Goal: Task Accomplishment & Management: Use online tool/utility

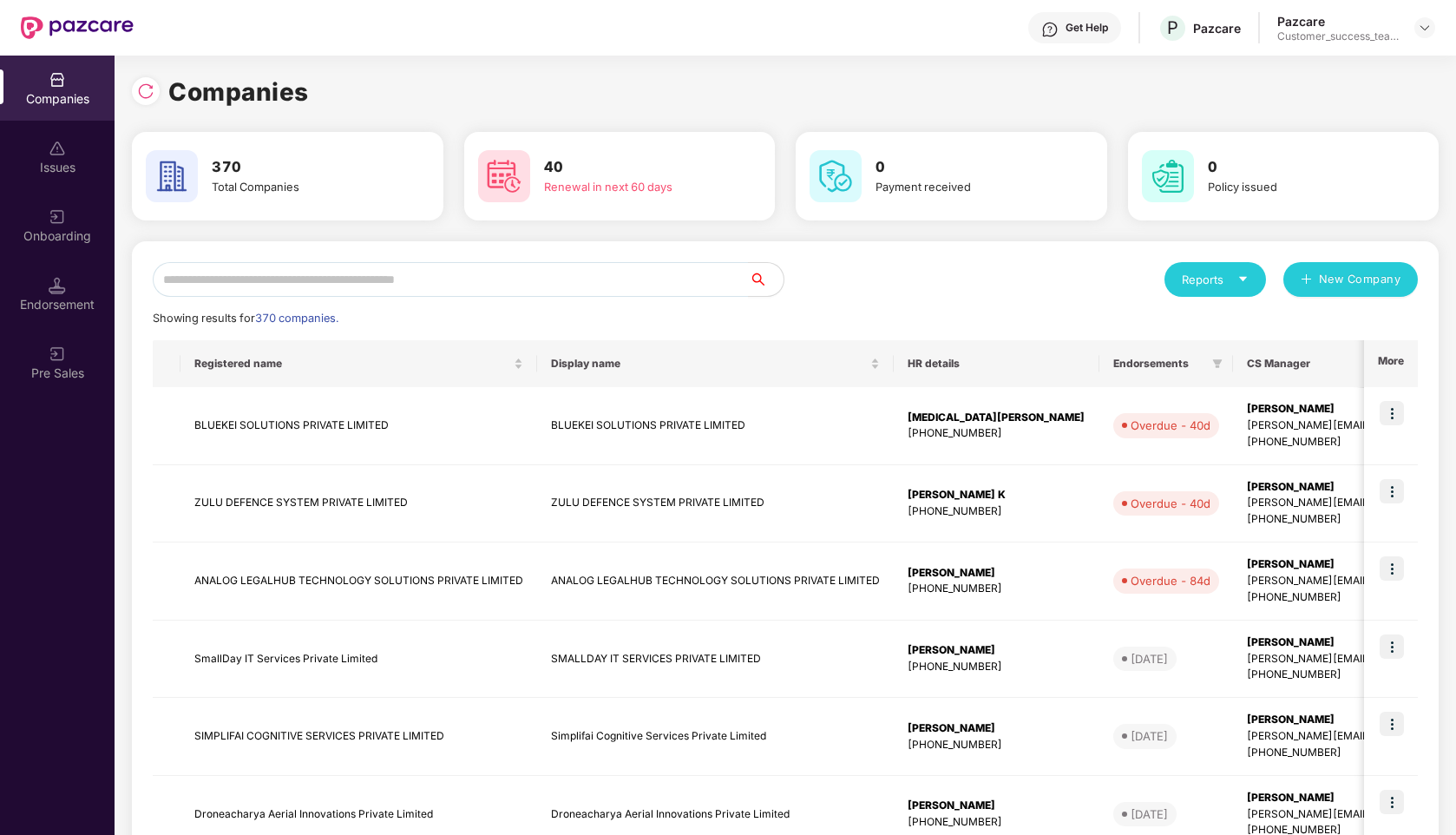
scroll to position [0, 2]
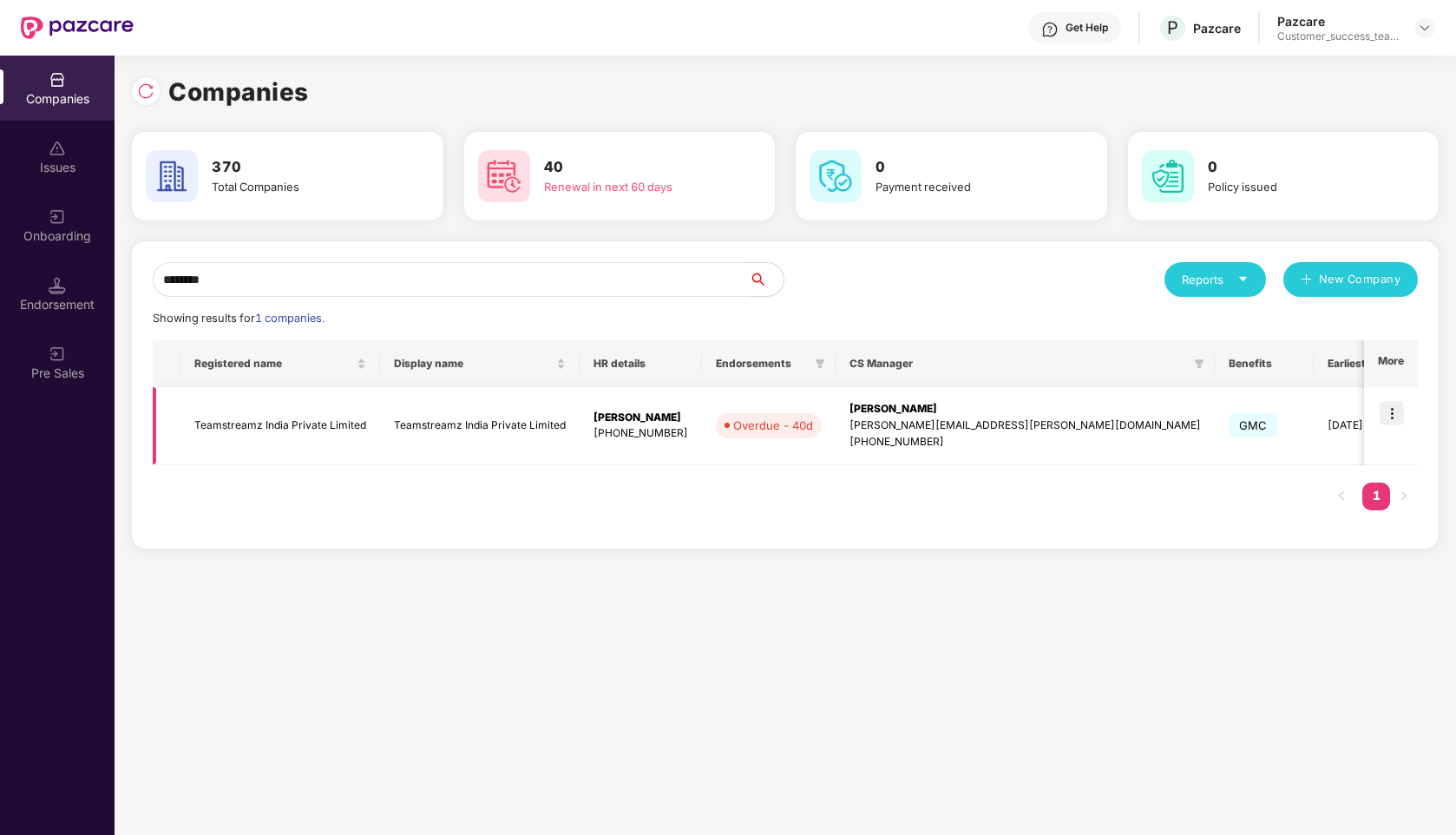
type input "********"
click at [1390, 404] on img at bounding box center [1391, 413] width 24 height 24
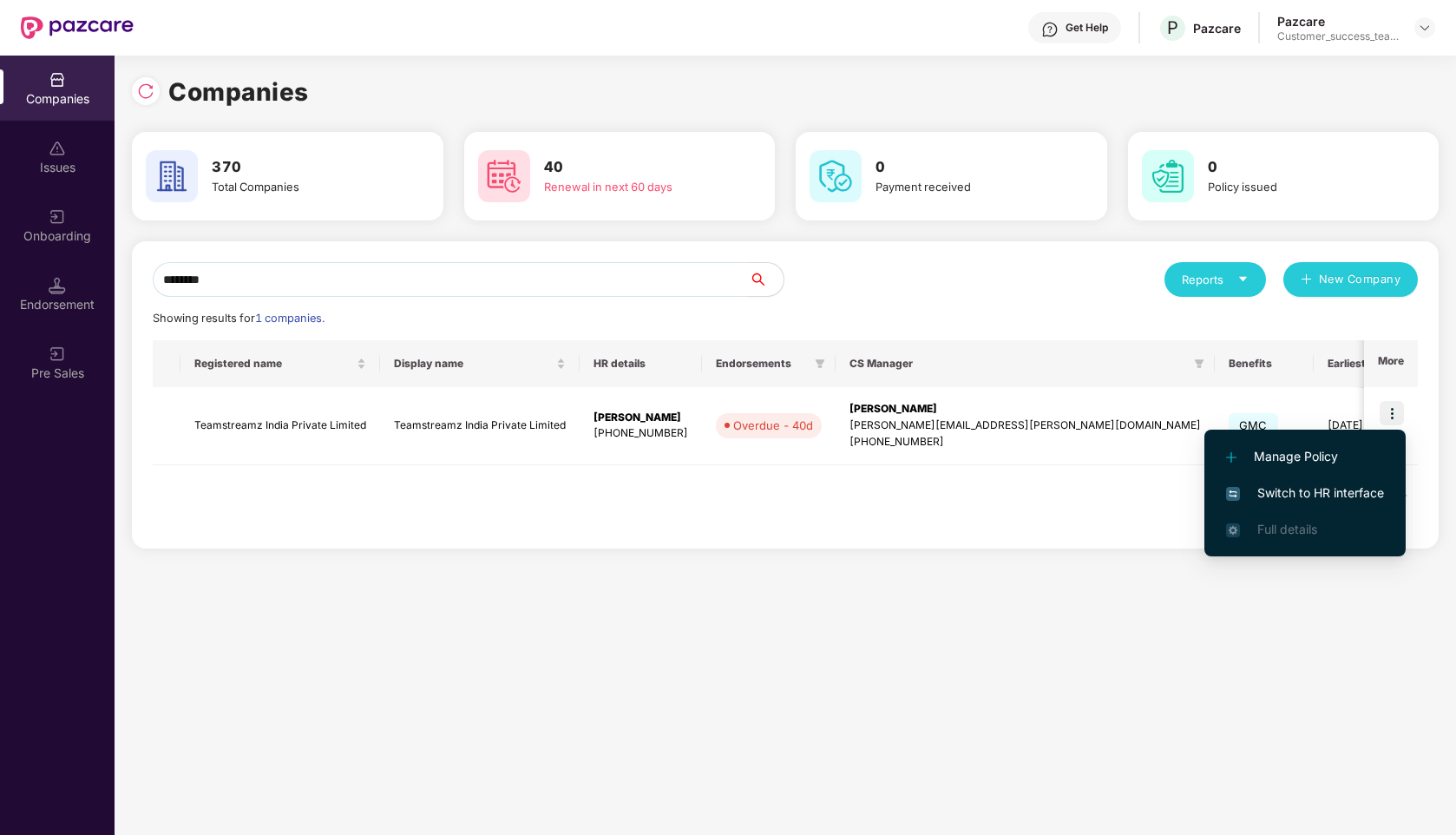
click at [1281, 498] on span "Switch to HR interface" at bounding box center [1305, 493] width 158 height 19
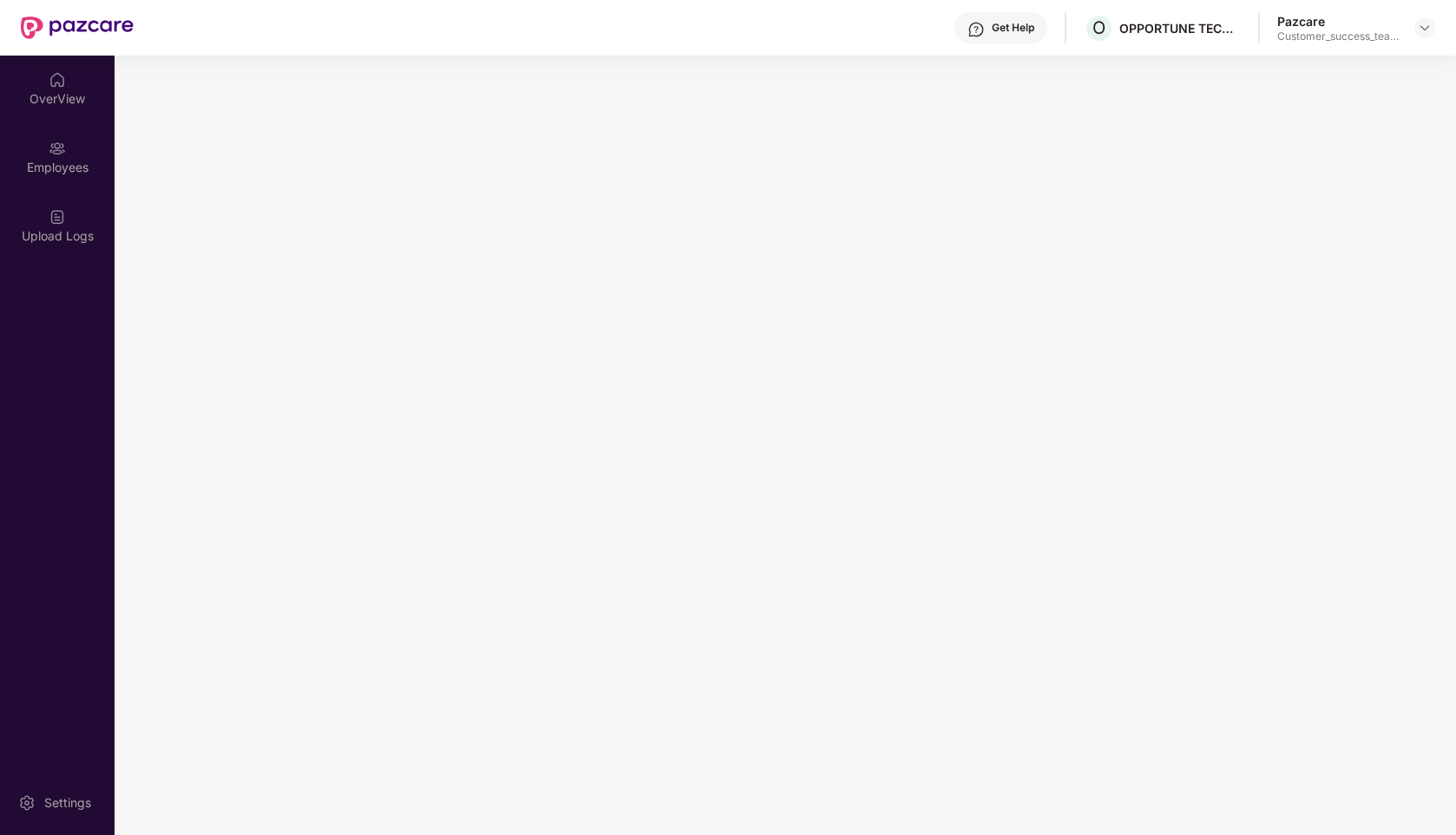
scroll to position [0, 0]
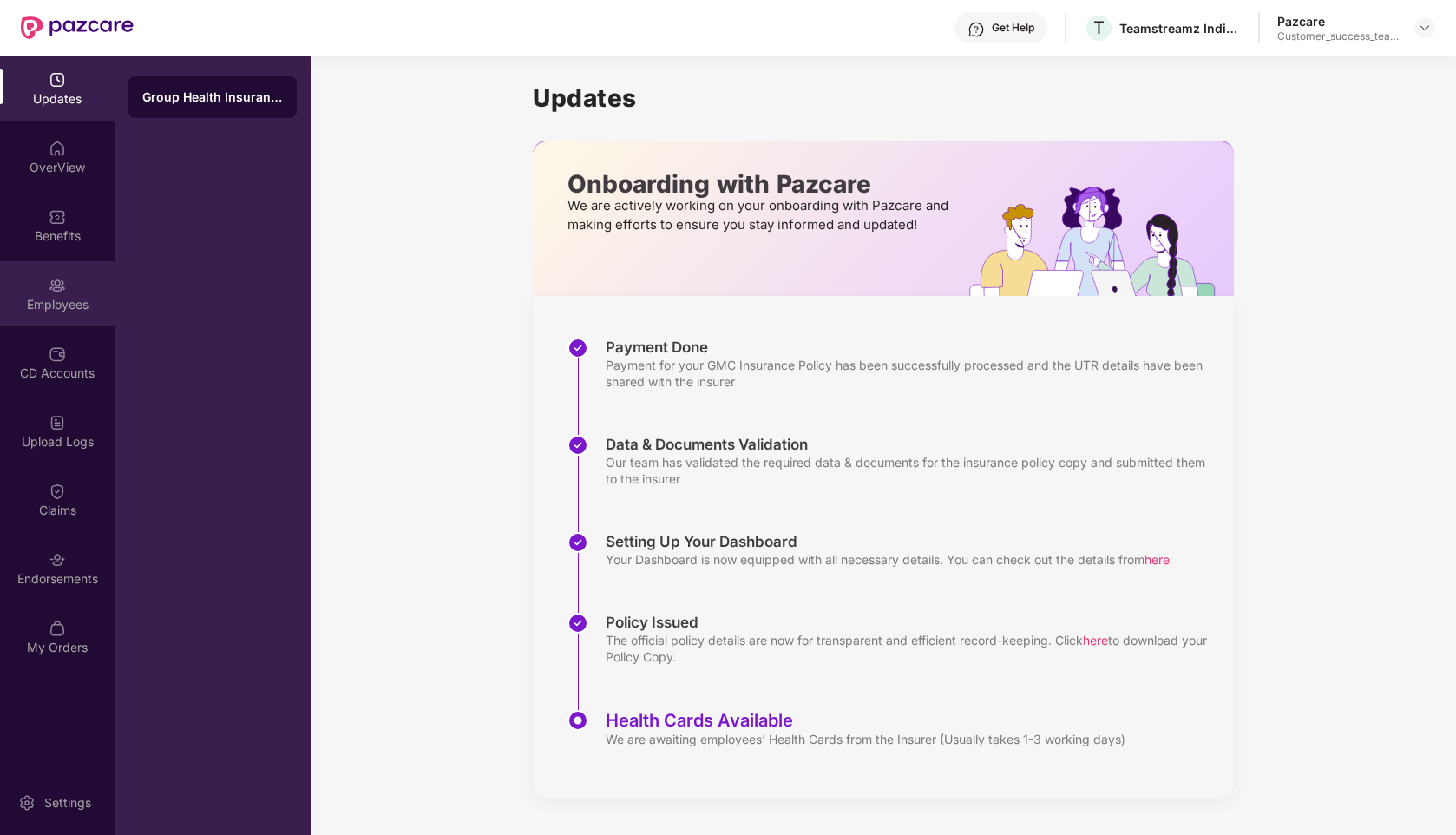
click at [60, 297] on div "Employees" at bounding box center [57, 304] width 114 height 17
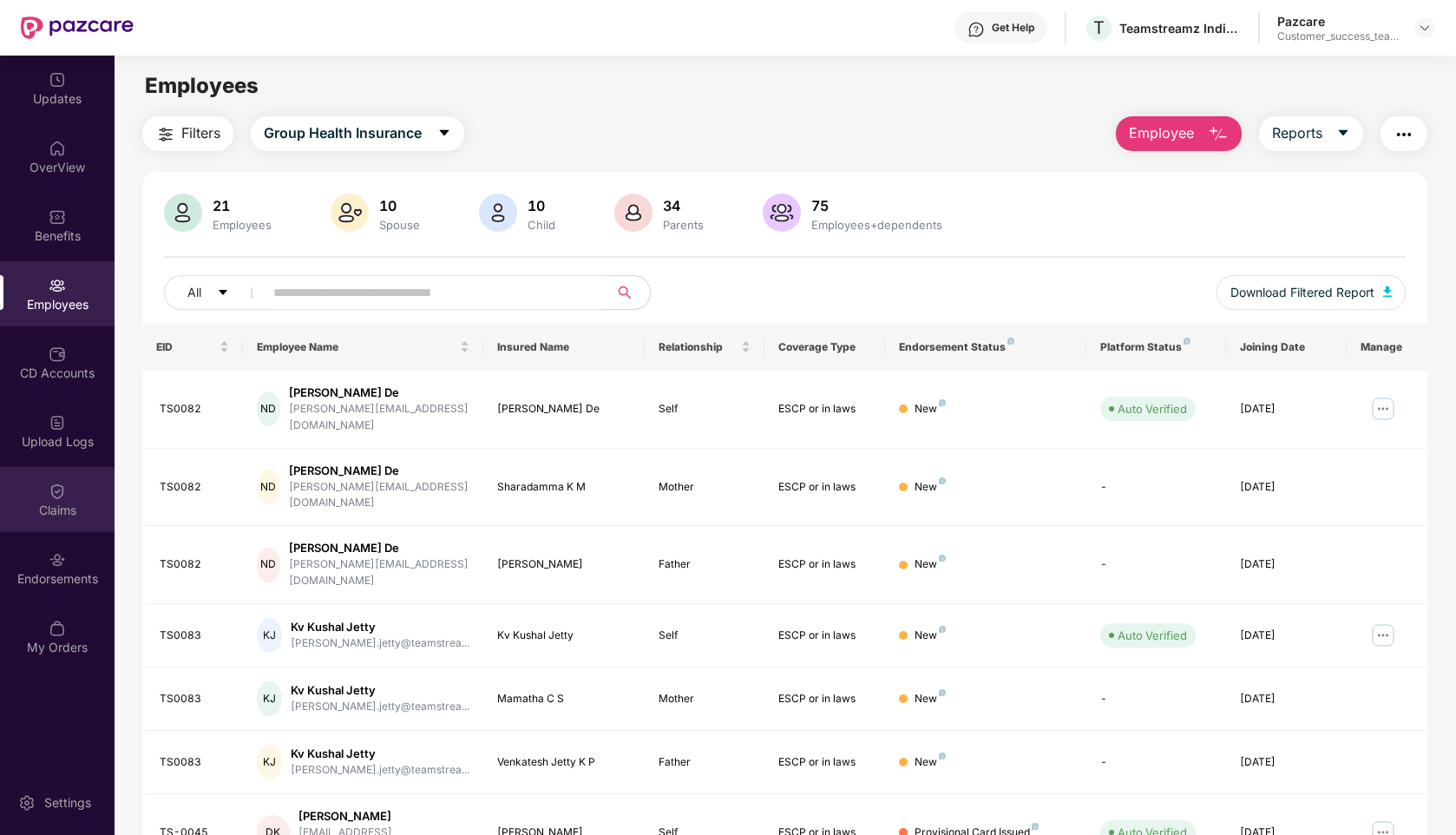
click at [65, 509] on div "Claims" at bounding box center [57, 510] width 114 height 17
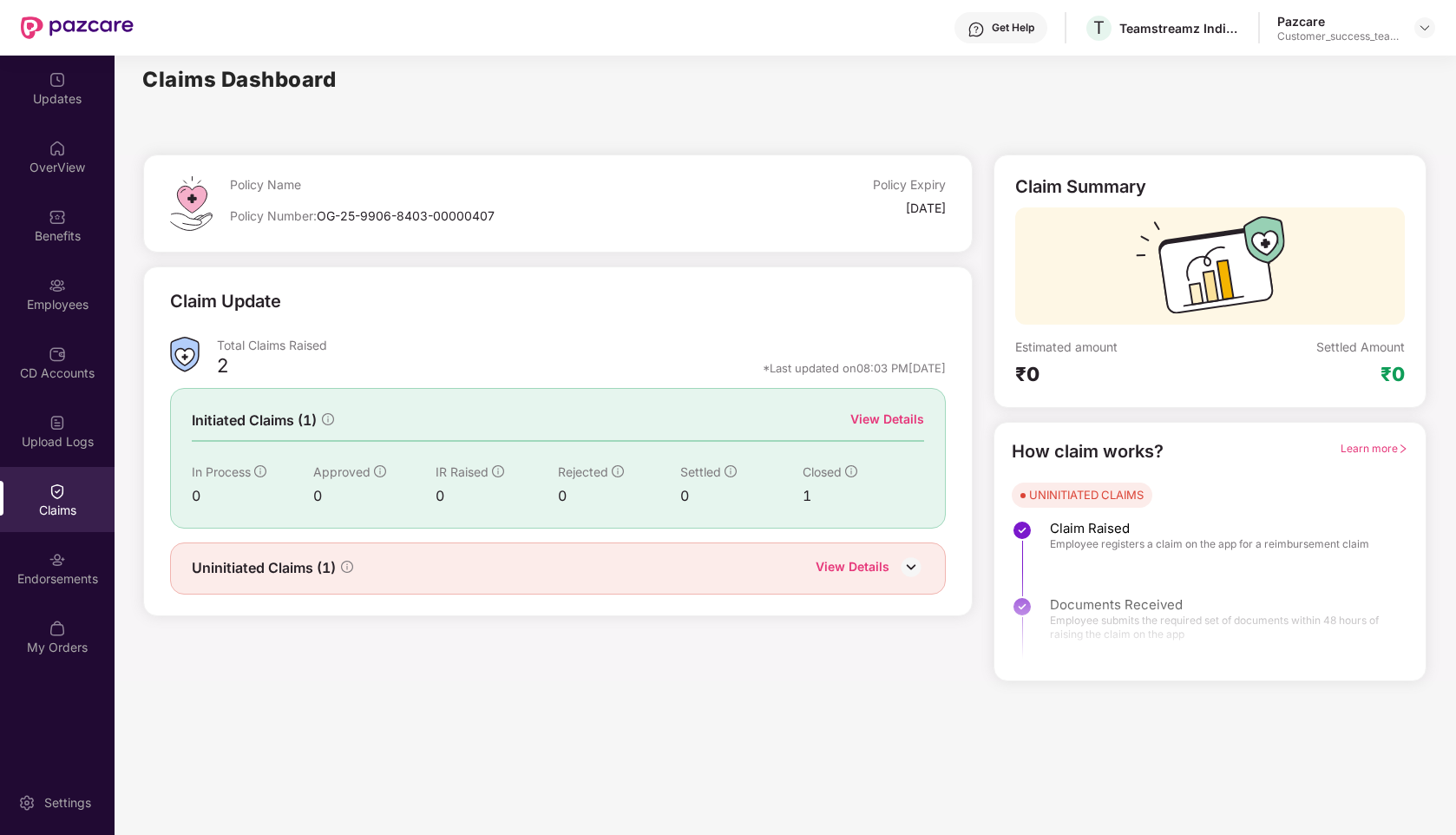
click at [883, 417] on div "View Details" at bounding box center [887, 419] width 74 height 19
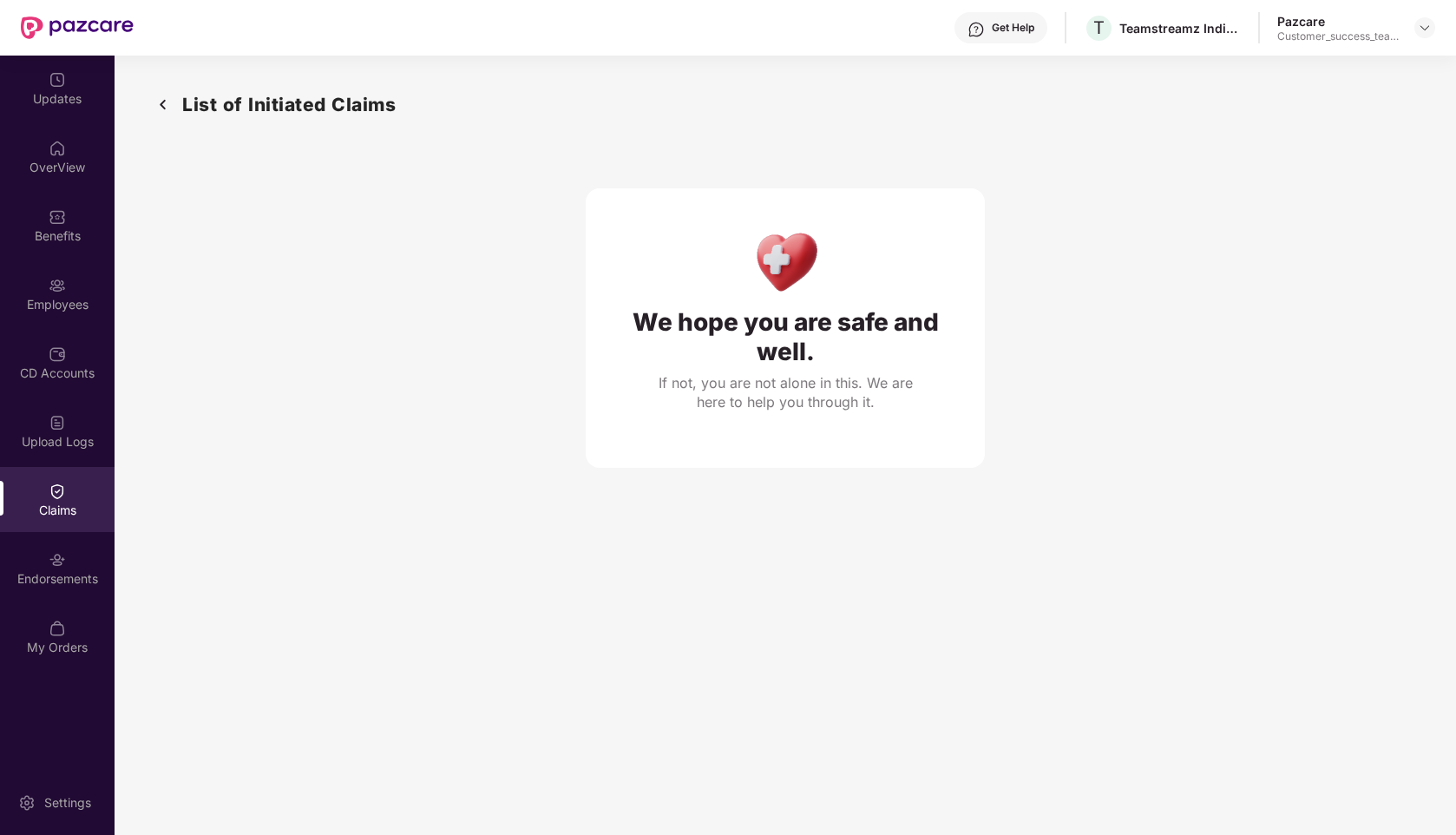
click at [46, 495] on div "Claims" at bounding box center [57, 499] width 114 height 65
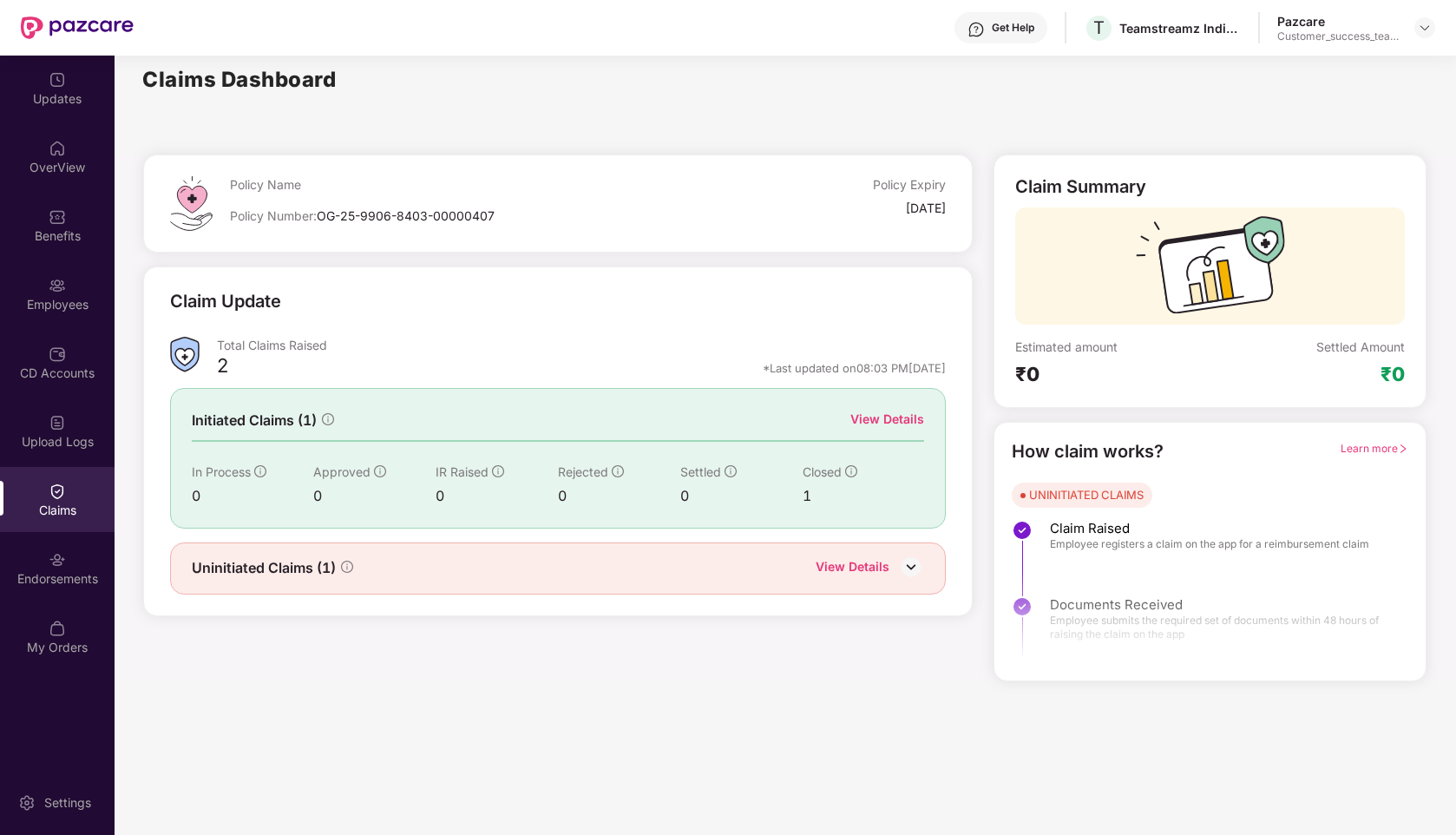
click at [842, 559] on div "View Details" at bounding box center [853, 568] width 74 height 23
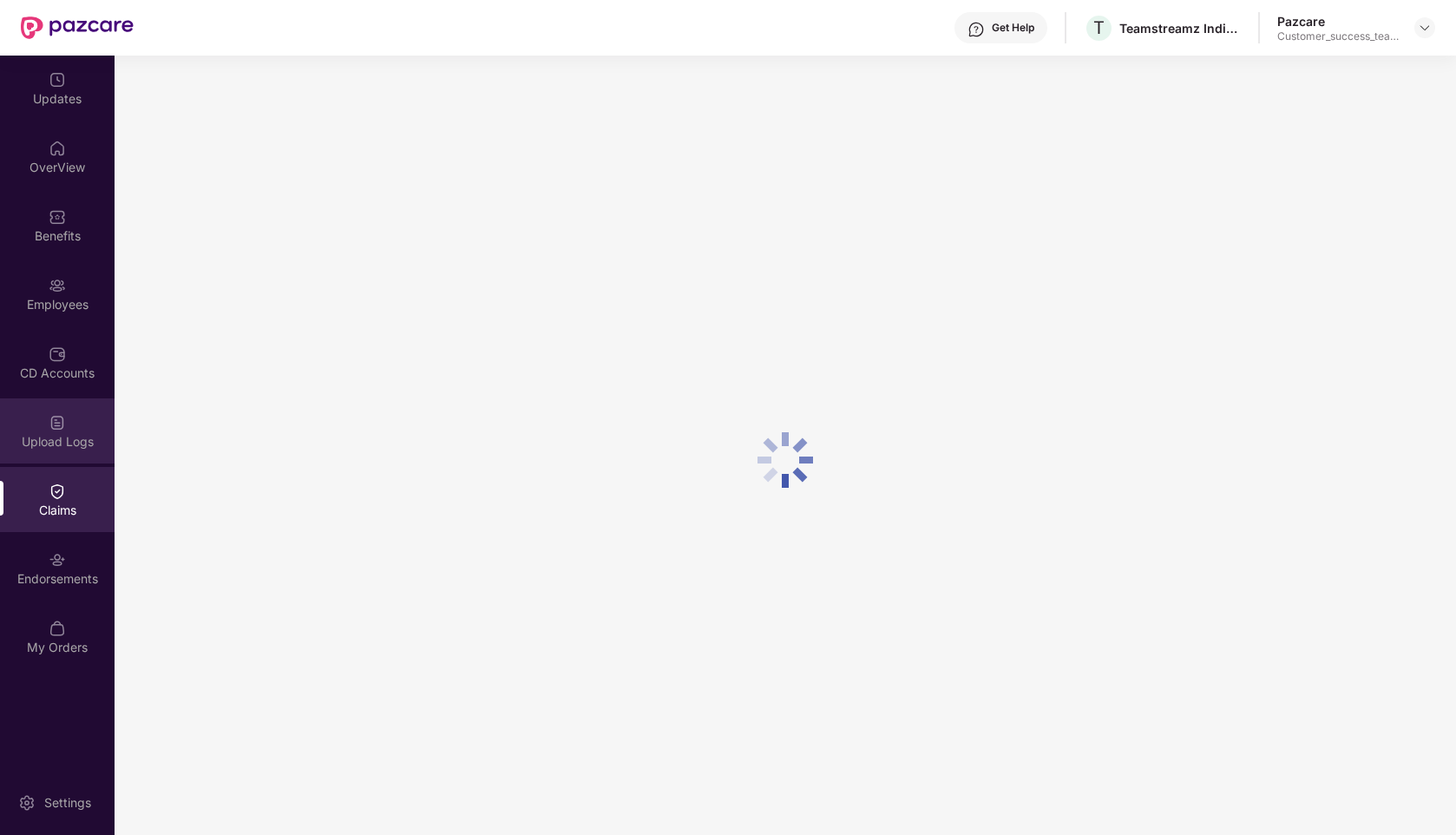
click at [50, 435] on div "Upload Logs" at bounding box center [57, 441] width 114 height 17
click at [50, 505] on div "Claims" at bounding box center [57, 510] width 114 height 17
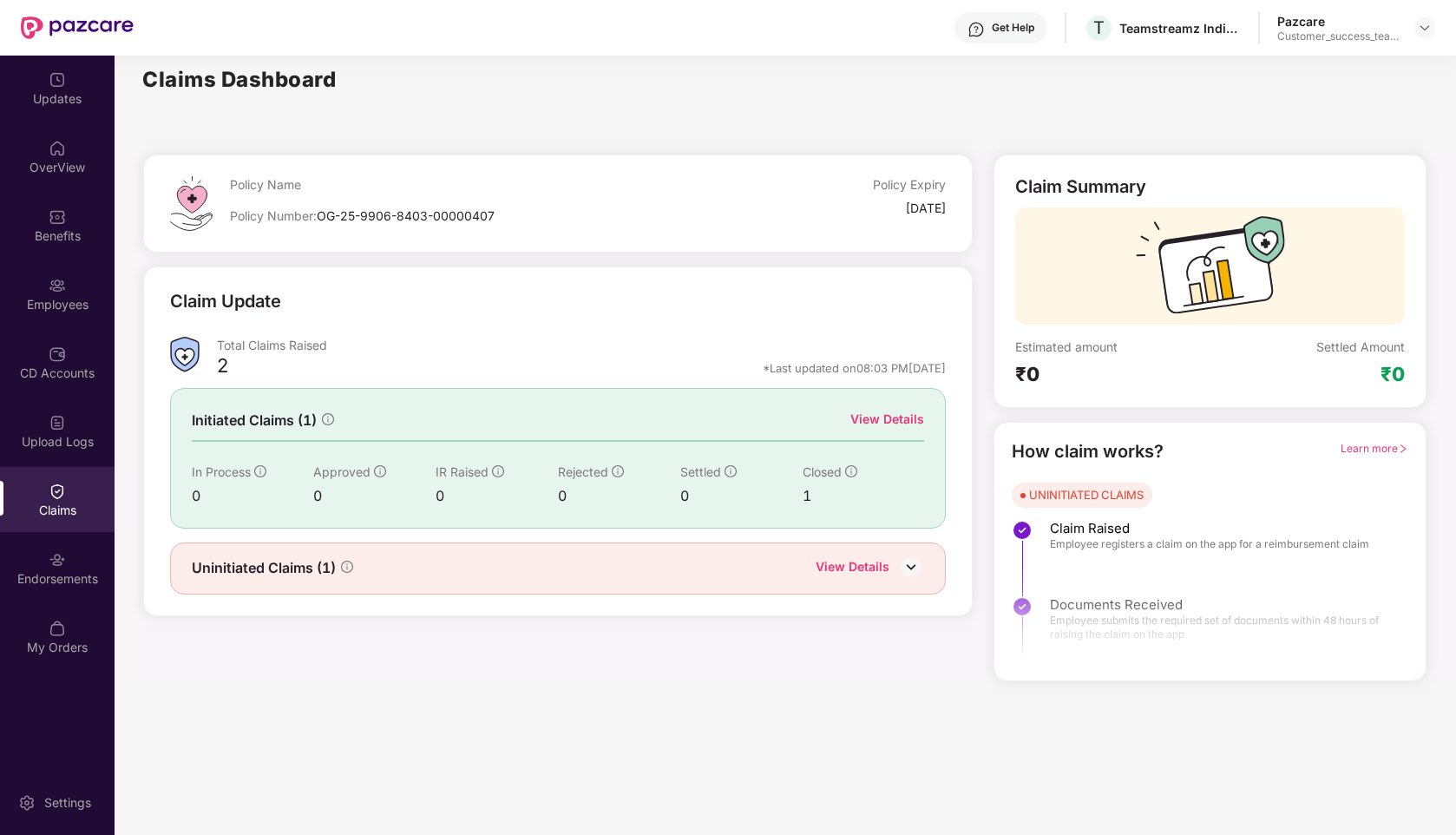
click at [888, 417] on div "View Details" at bounding box center [887, 419] width 74 height 19
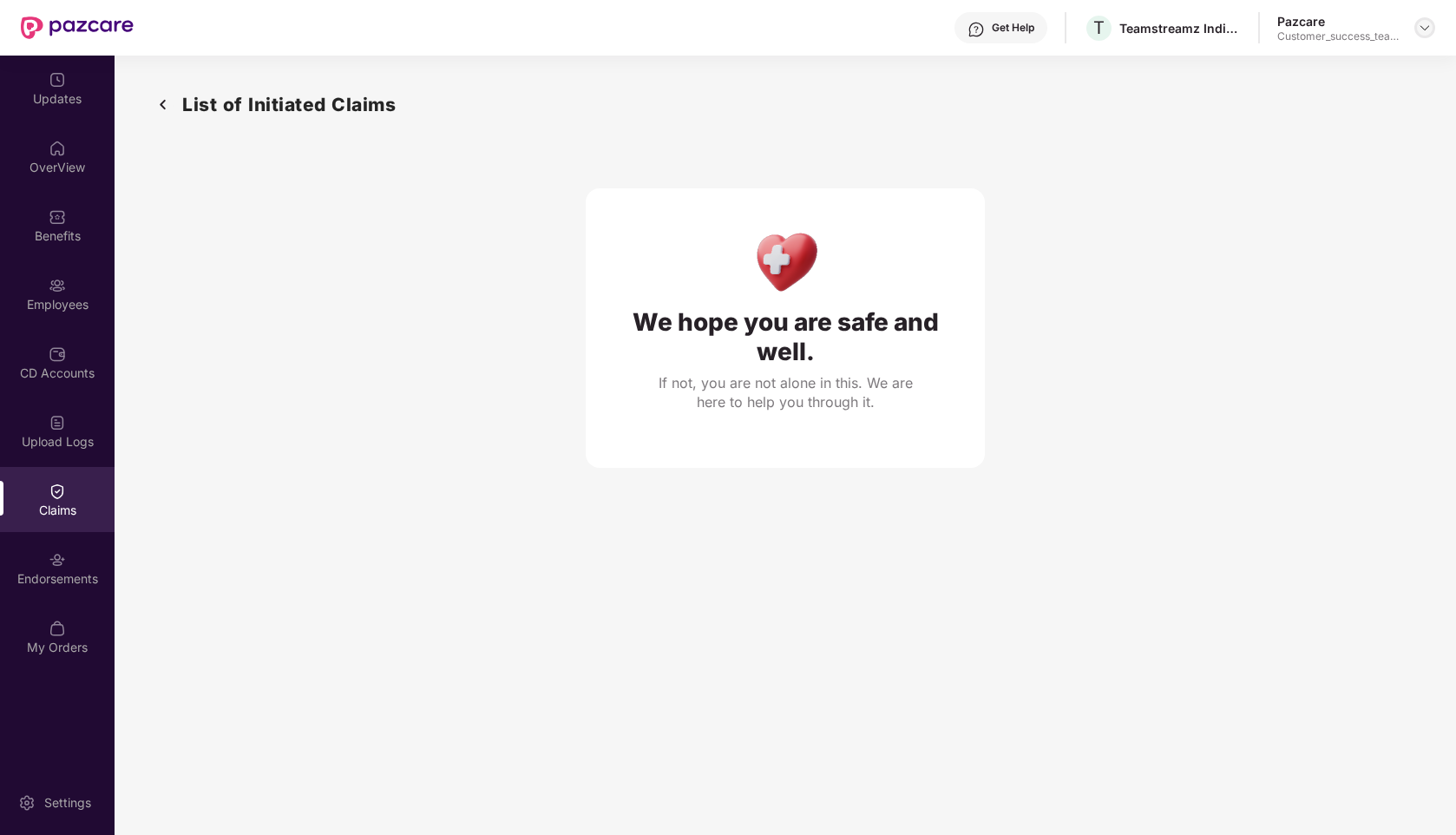
click at [1418, 31] on img at bounding box center [1424, 27] width 14 height 14
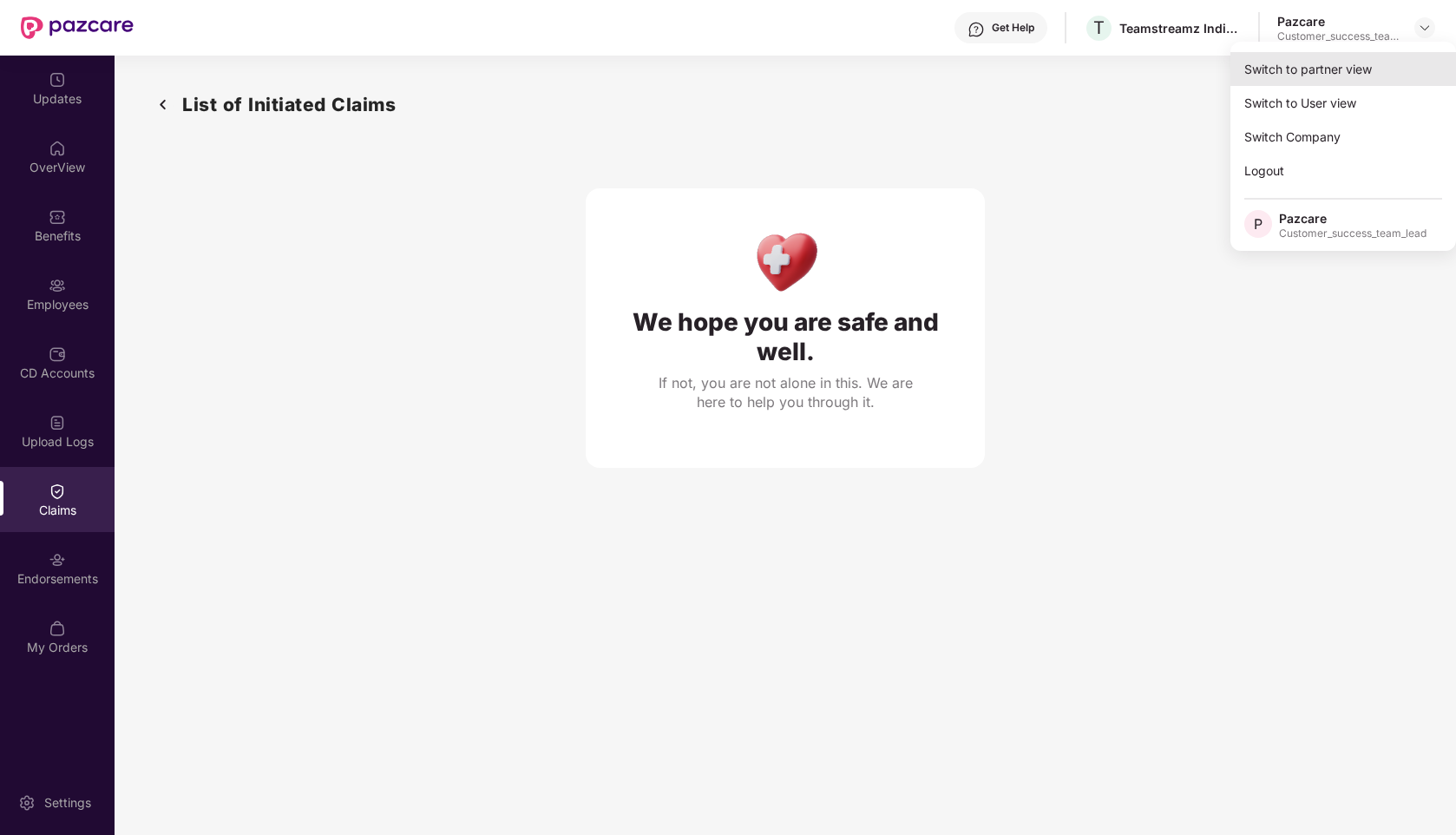
click at [1335, 60] on div "Switch to partner view" at bounding box center [1343, 69] width 226 height 34
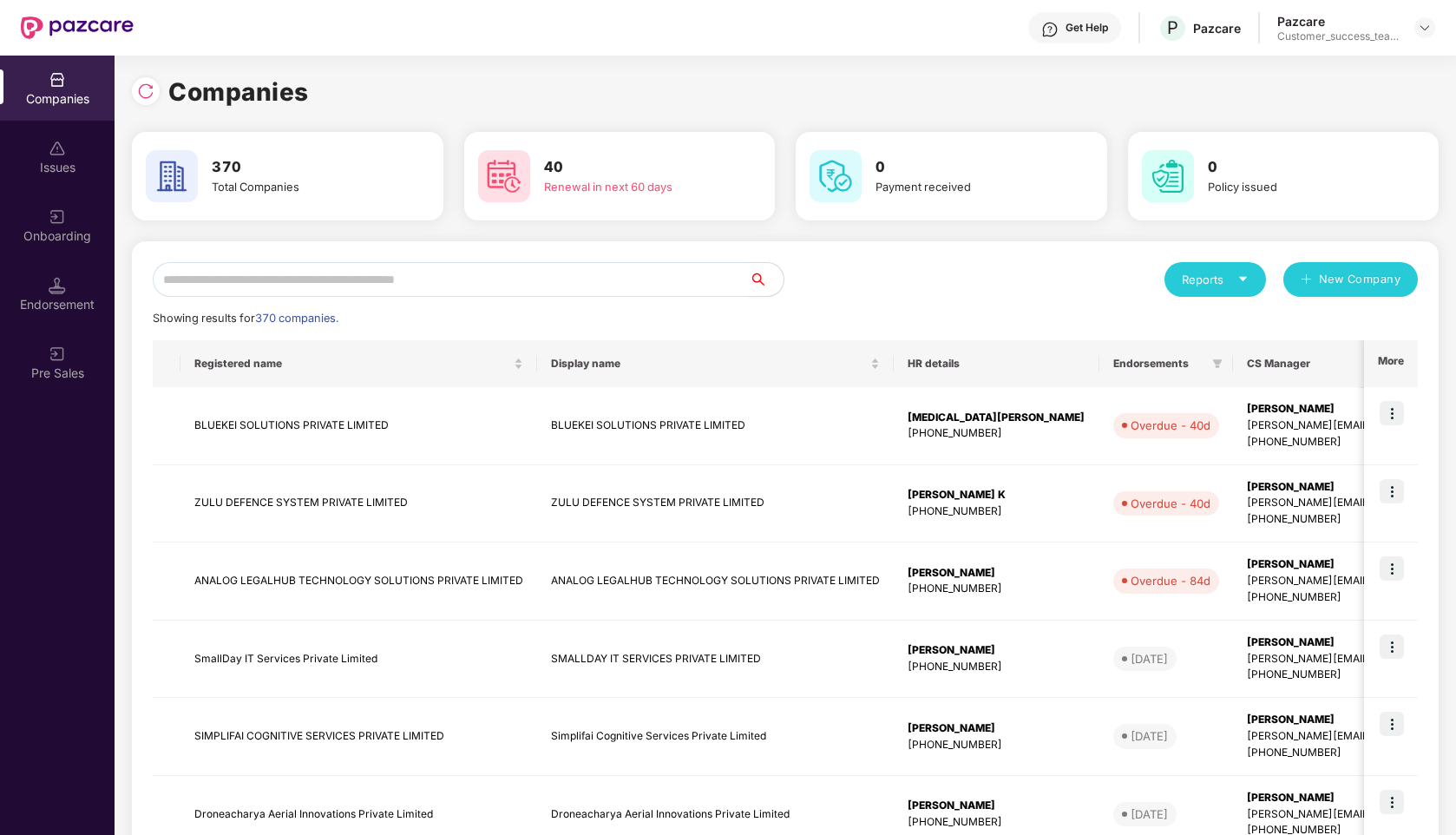
click at [309, 280] on input "text" at bounding box center [451, 279] width 596 height 35
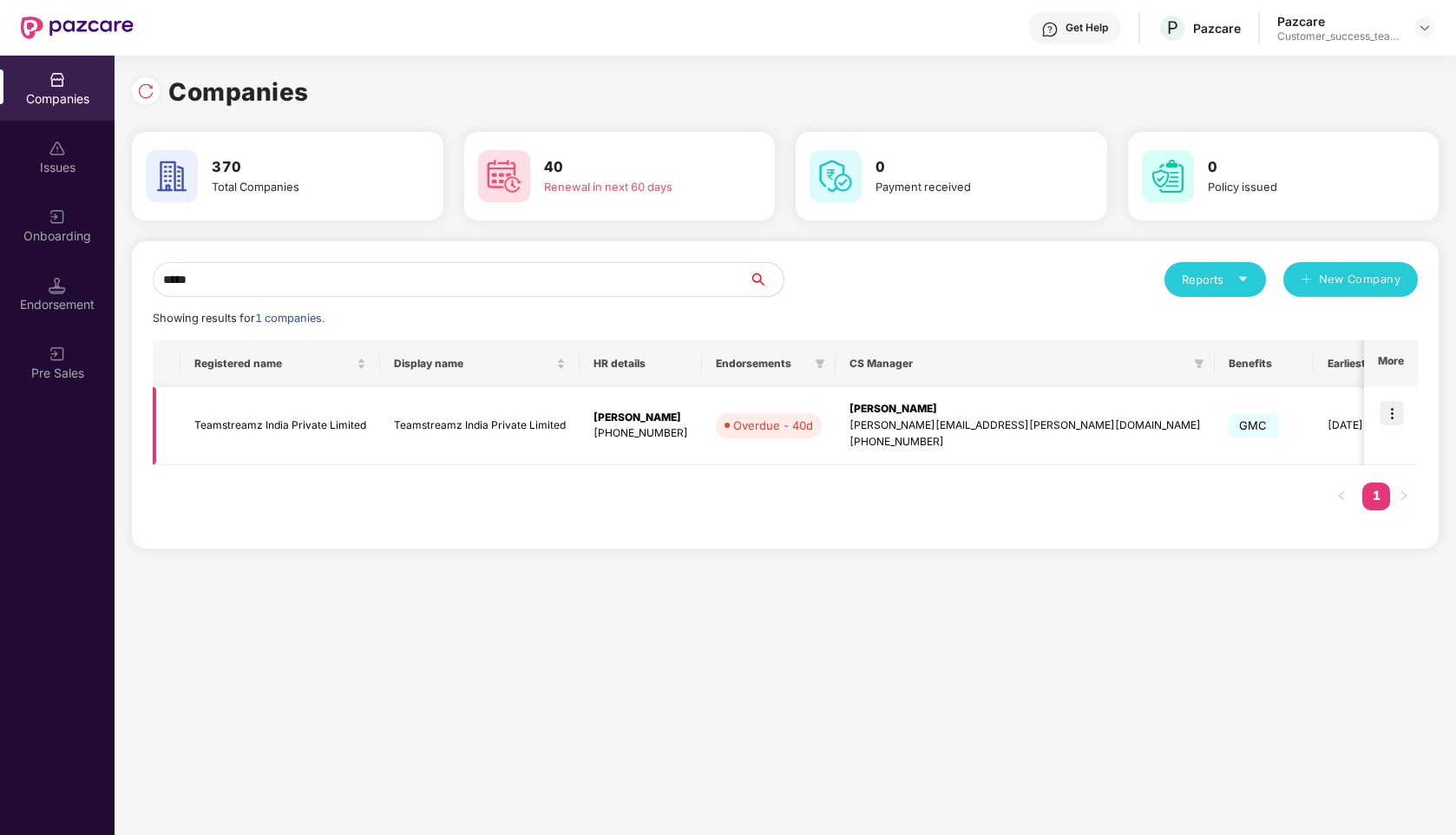
type input "*****"
click at [1393, 412] on img at bounding box center [1391, 413] width 24 height 24
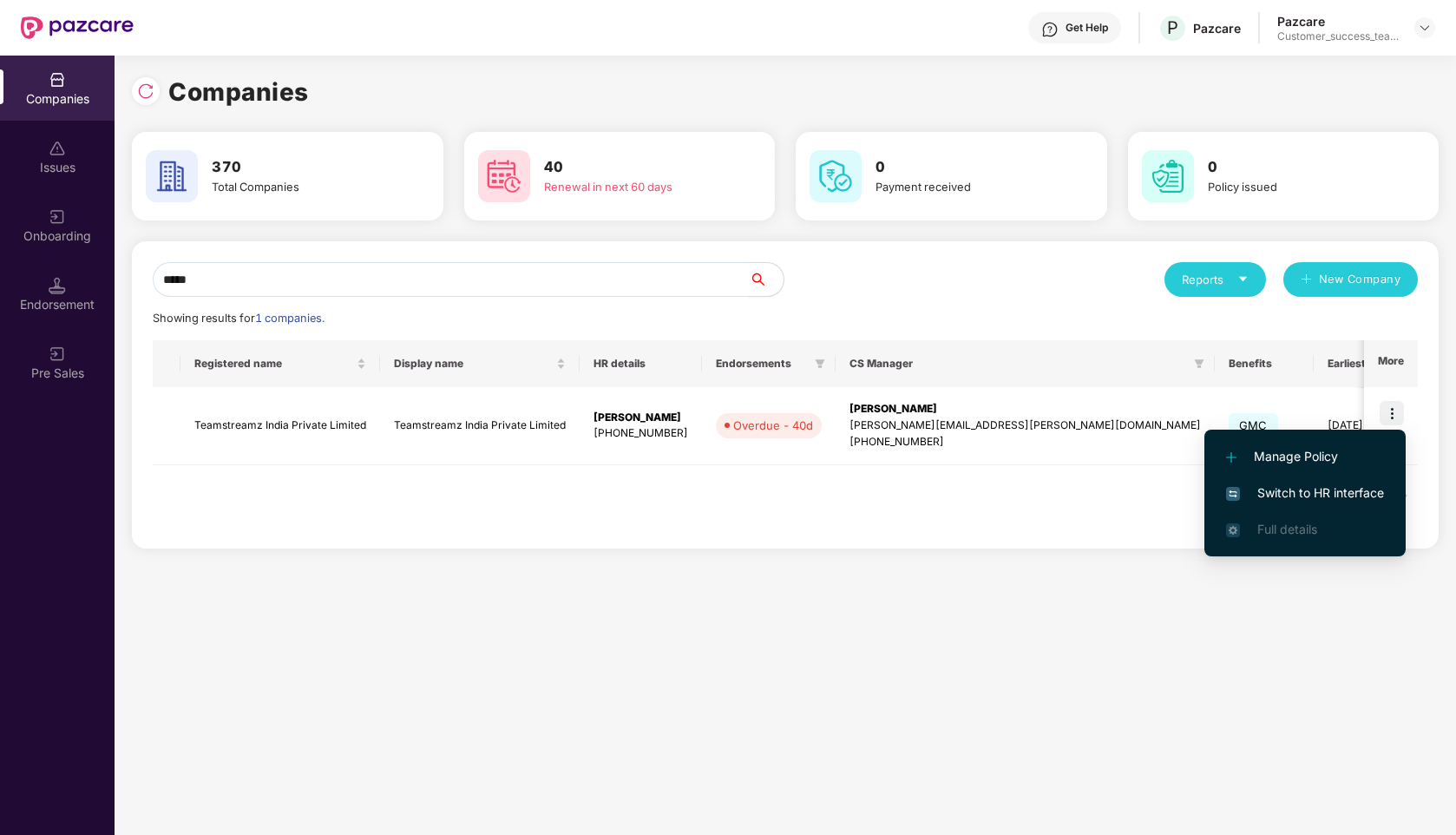
click at [1275, 489] on span "Switch to HR interface" at bounding box center [1305, 493] width 158 height 19
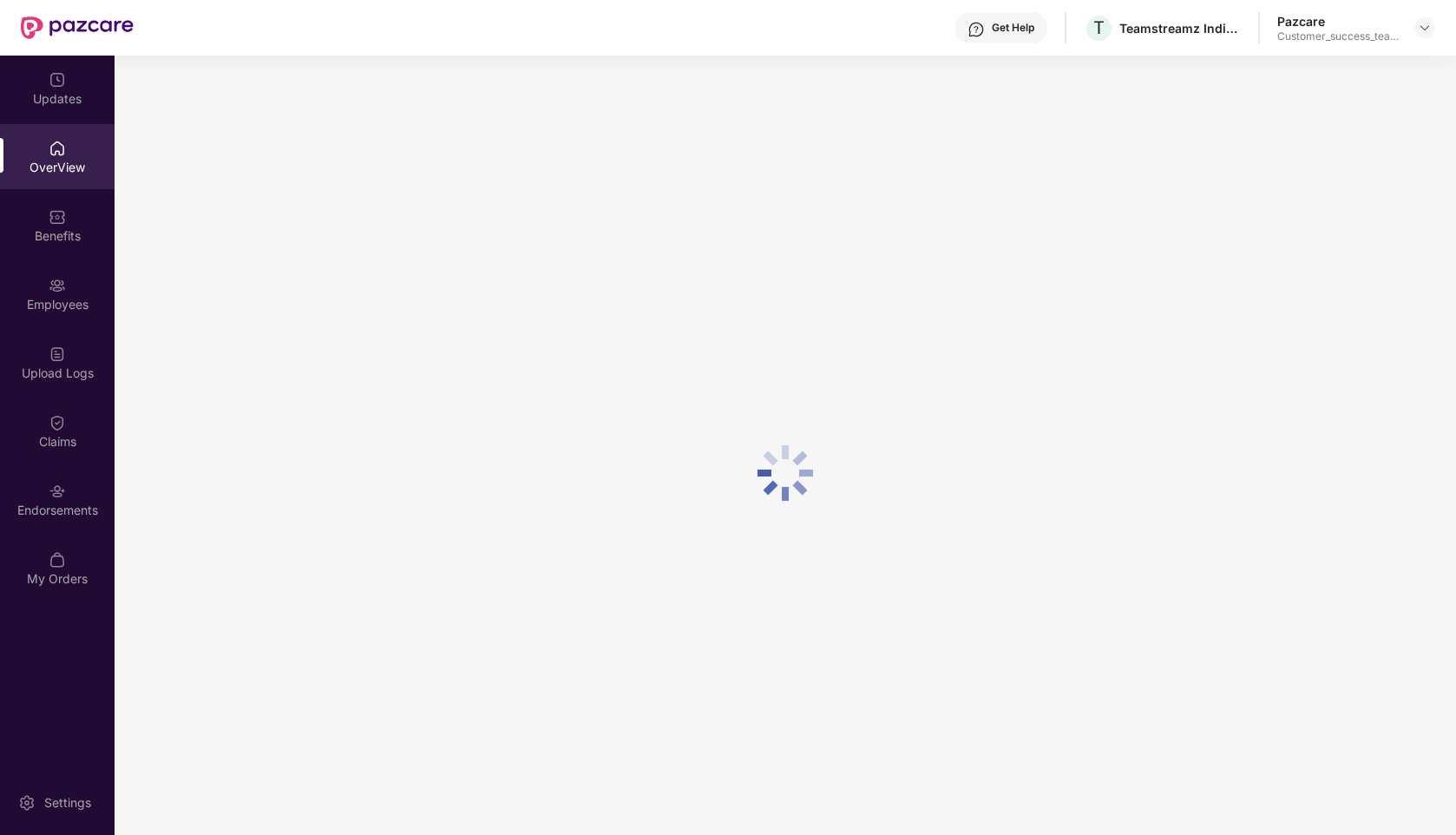
click at [54, 174] on div "OverView" at bounding box center [57, 167] width 114 height 17
click at [53, 296] on div "Employees" at bounding box center [57, 304] width 114 height 17
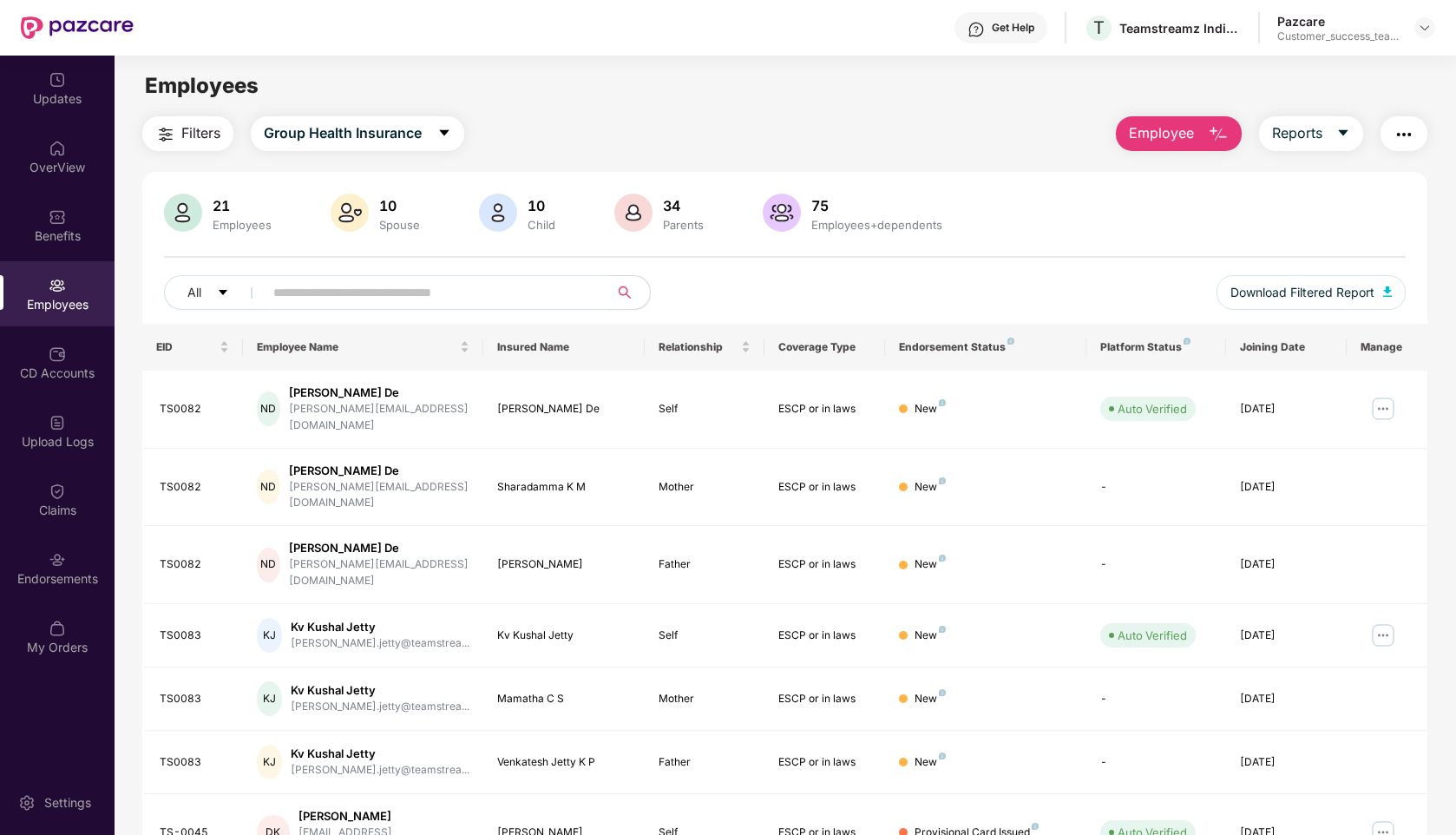
click at [333, 304] on input "text" at bounding box center [430, 292] width 312 height 26
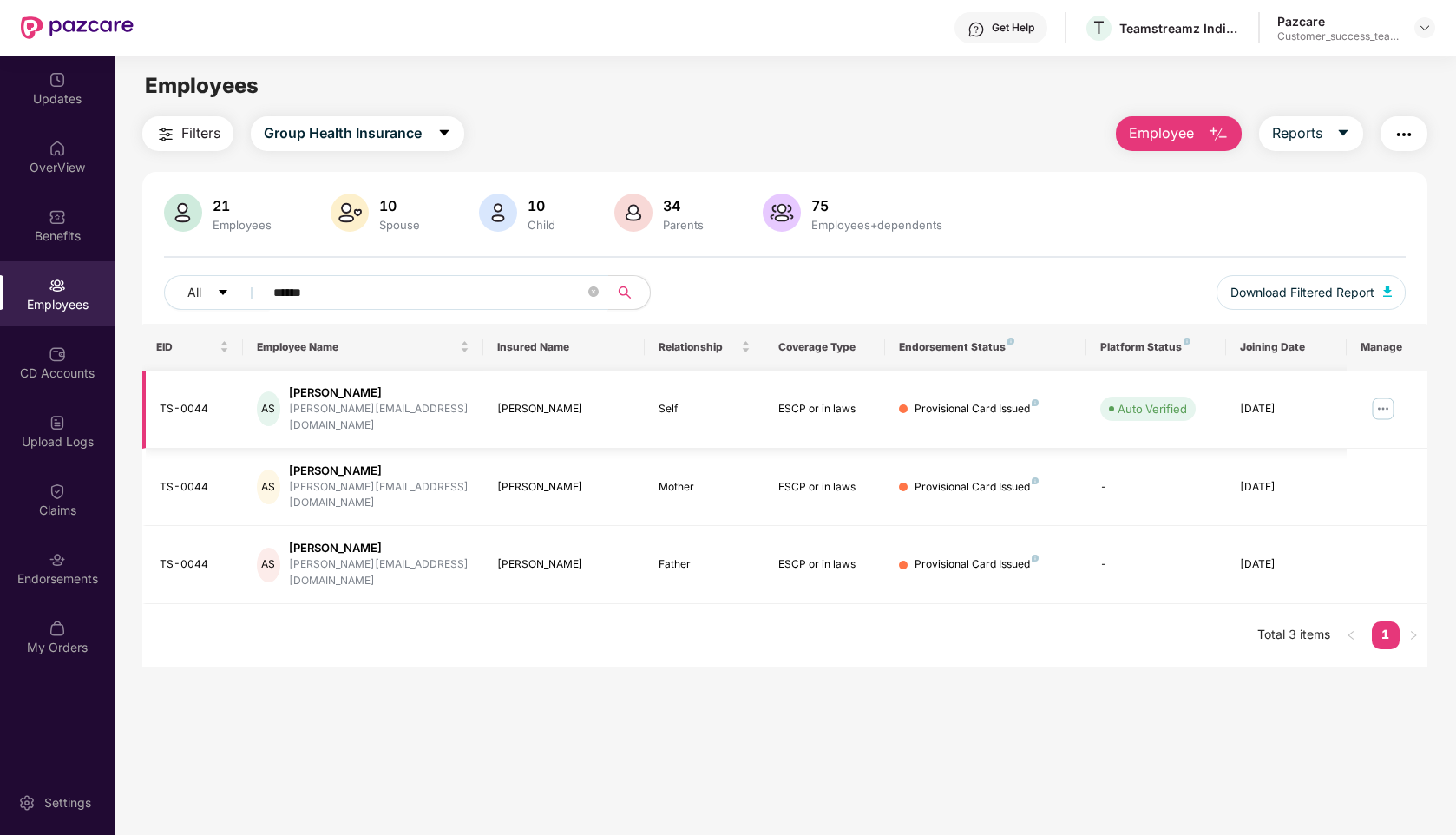
type input "******"
click at [1385, 397] on img at bounding box center [1383, 408] width 28 height 28
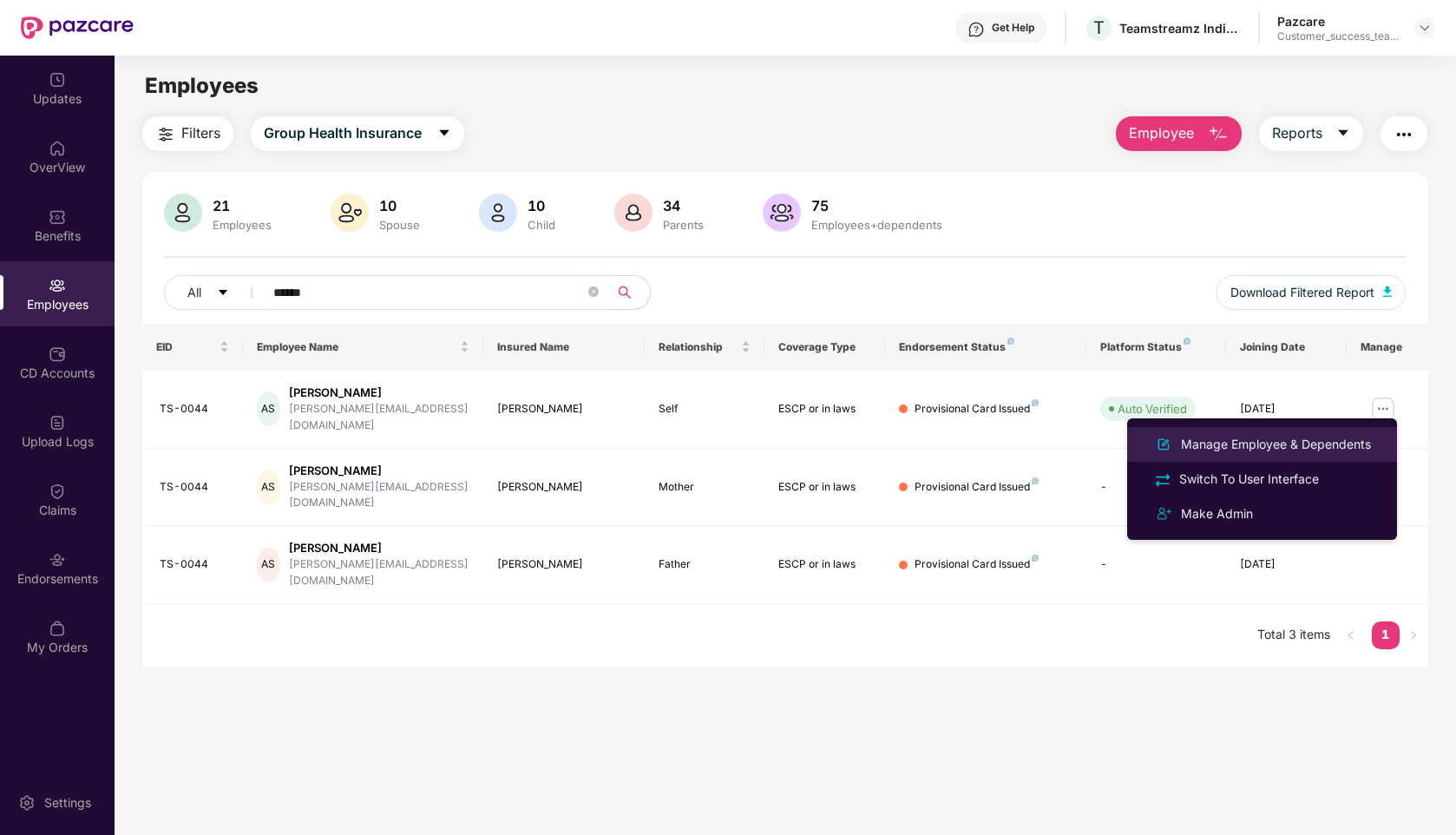
click at [1277, 439] on div "Manage Employee & Dependents" at bounding box center [1276, 444] width 197 height 19
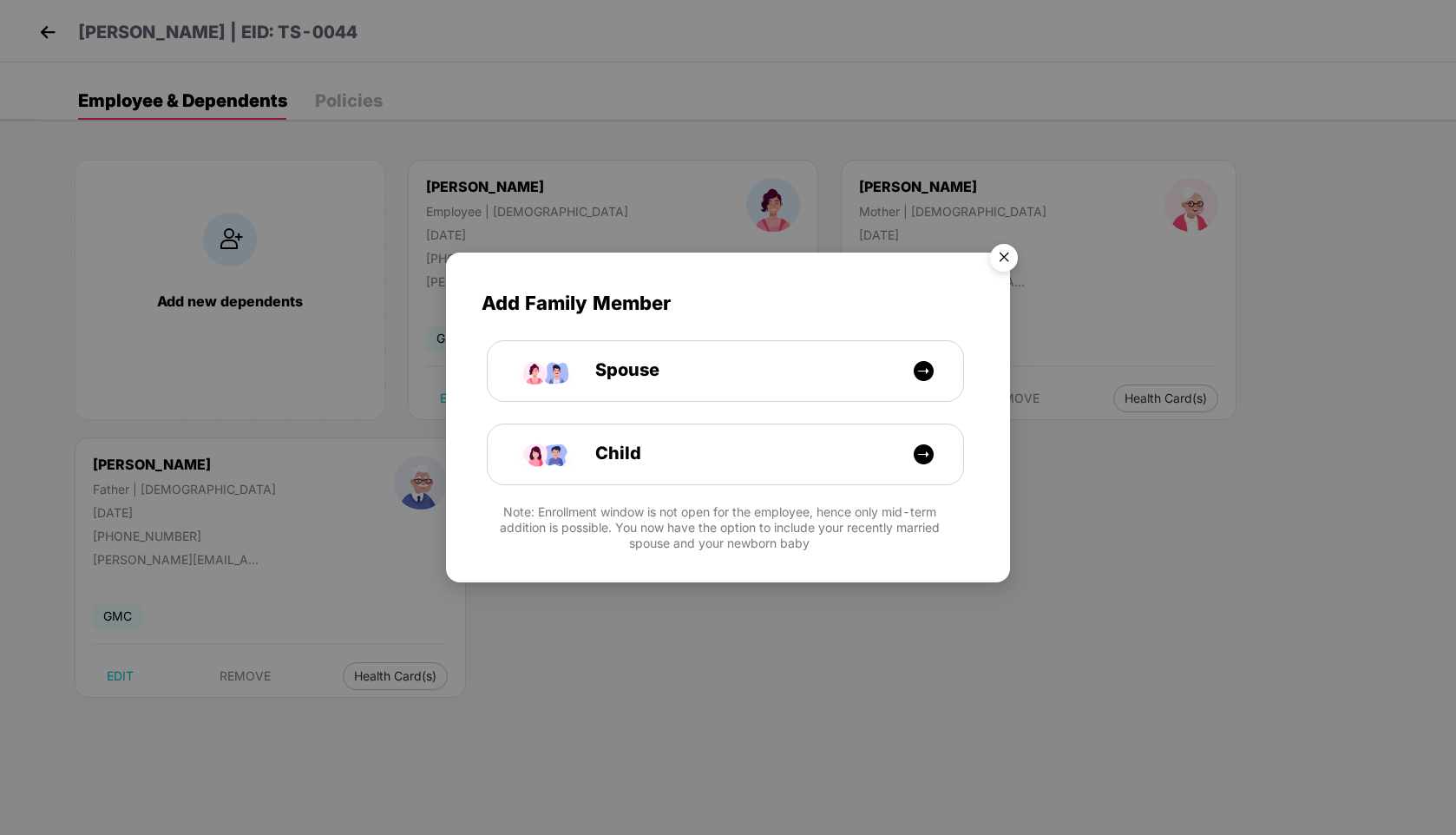
click at [995, 264] on img "Close" at bounding box center [1004, 260] width 49 height 49
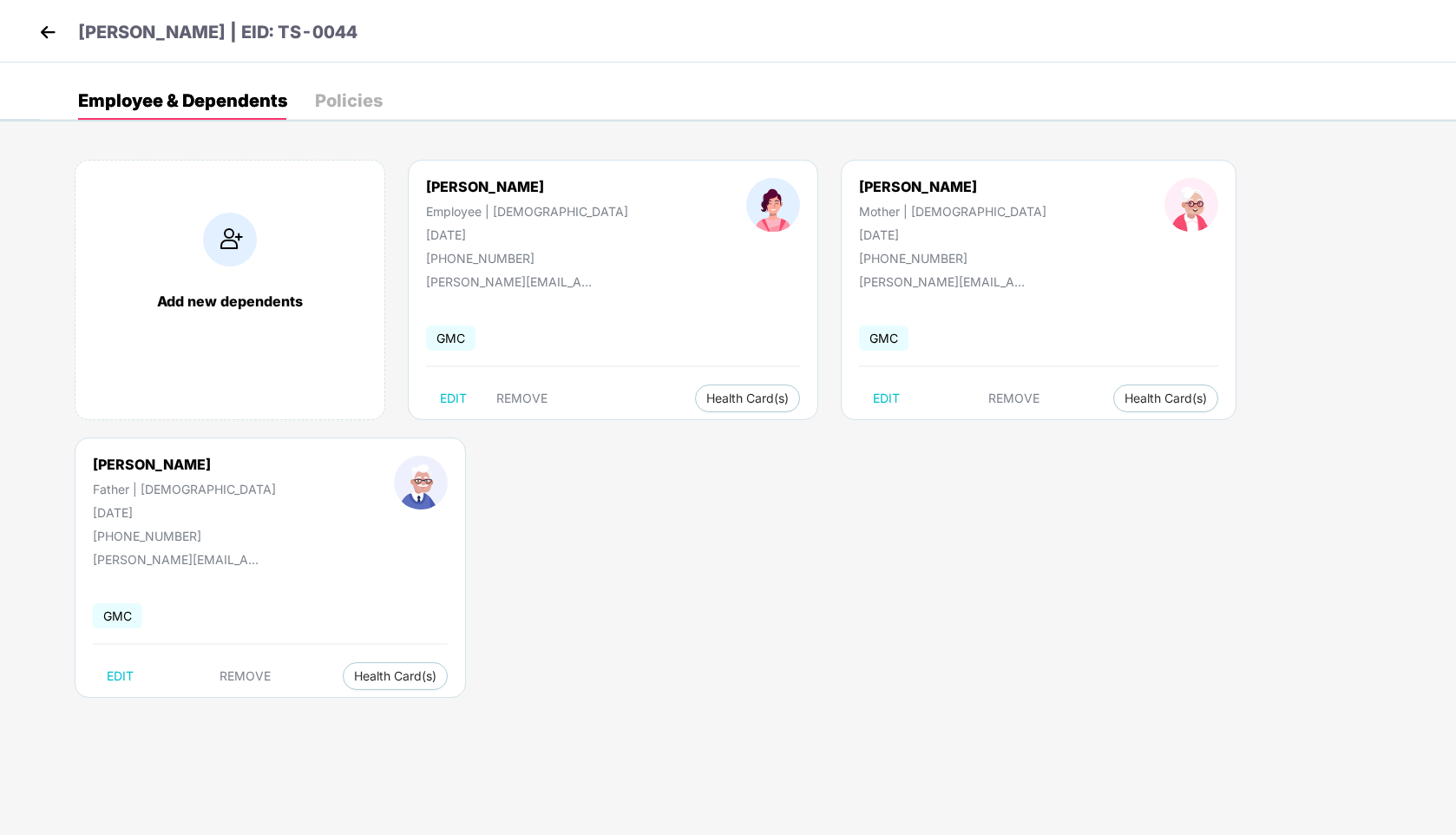
click at [50, 30] on img at bounding box center [48, 32] width 26 height 26
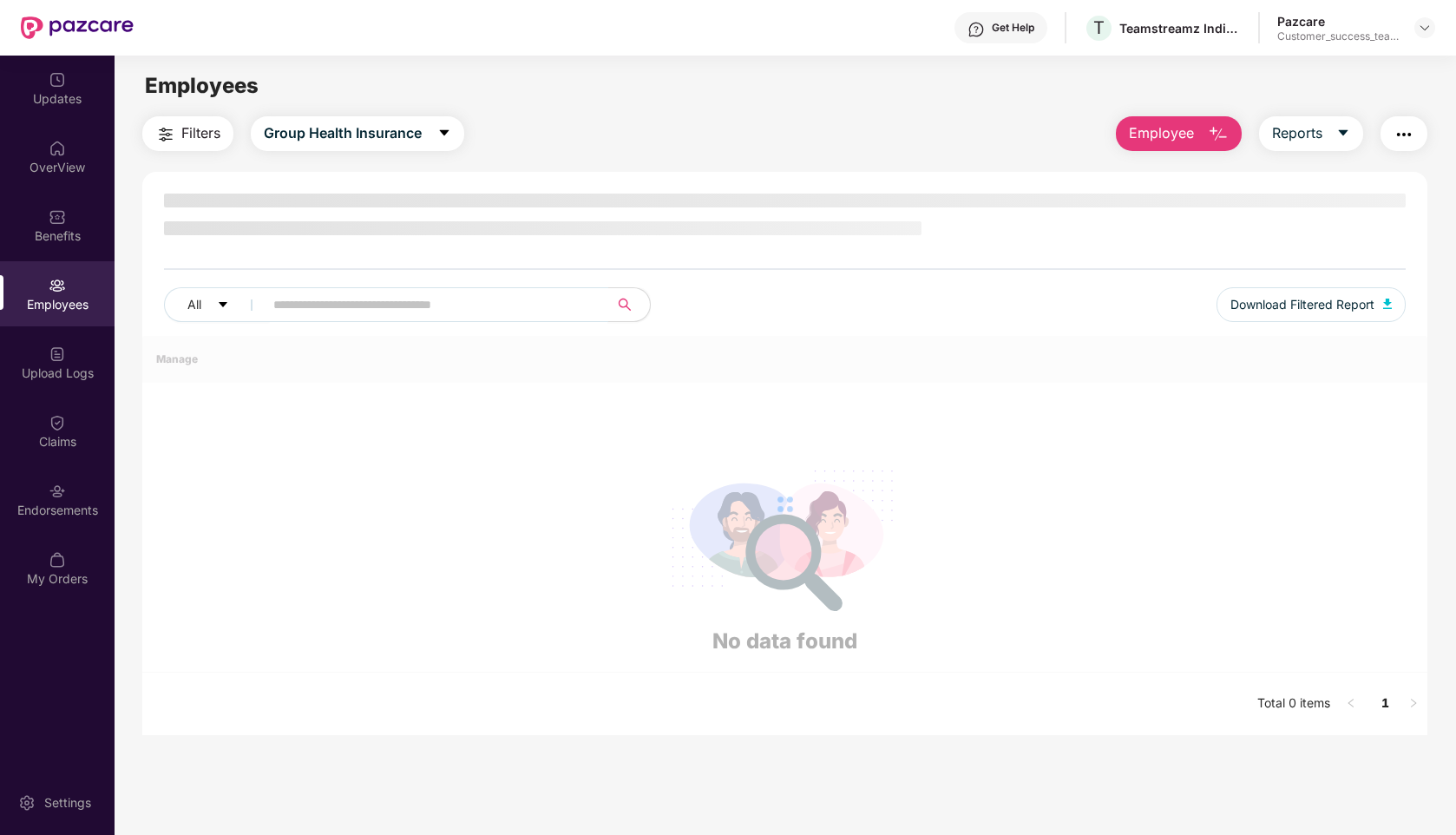
click at [421, 311] on input "text" at bounding box center [430, 304] width 312 height 26
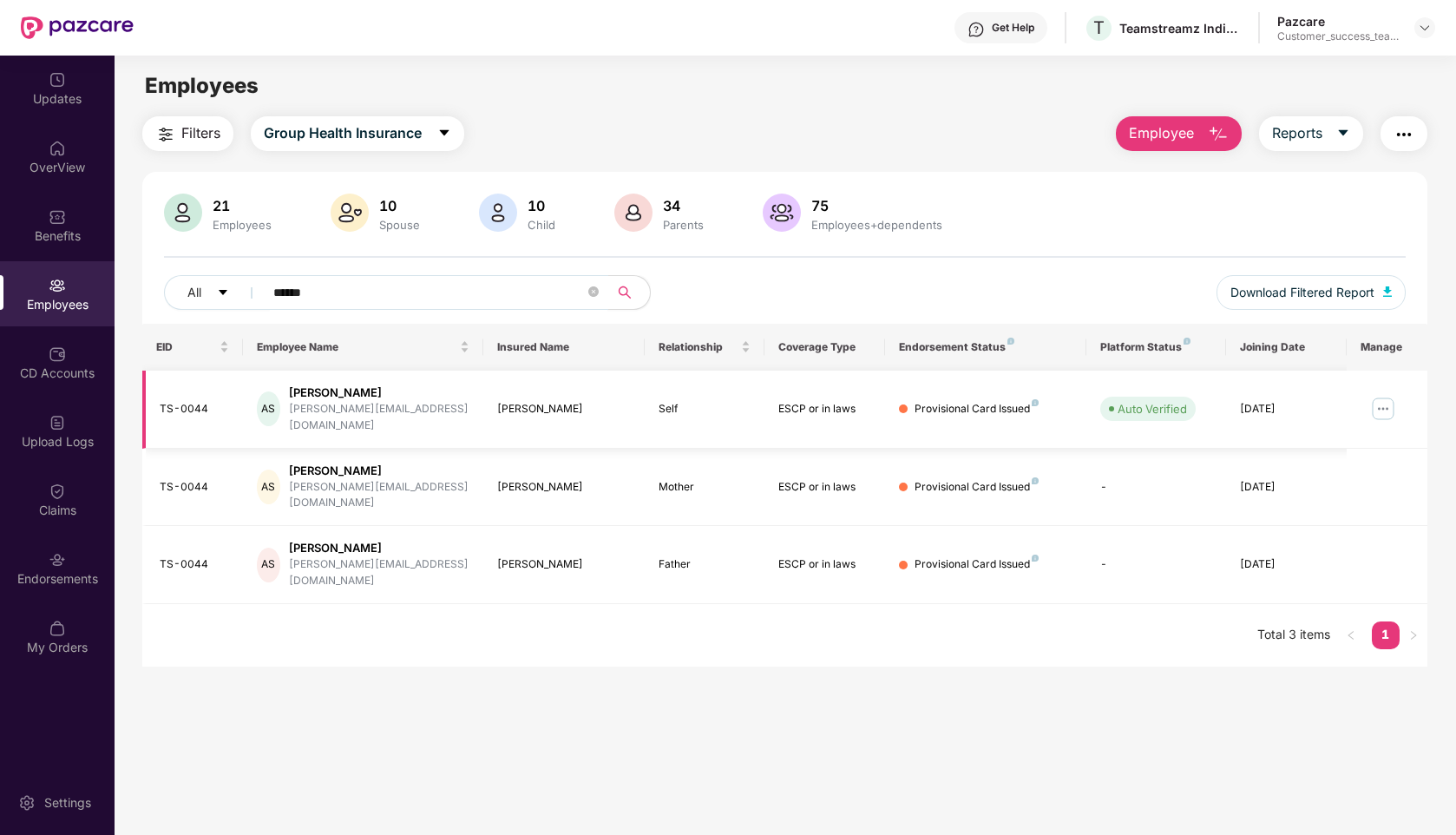
type input "******"
click at [1380, 395] on img at bounding box center [1383, 408] width 28 height 28
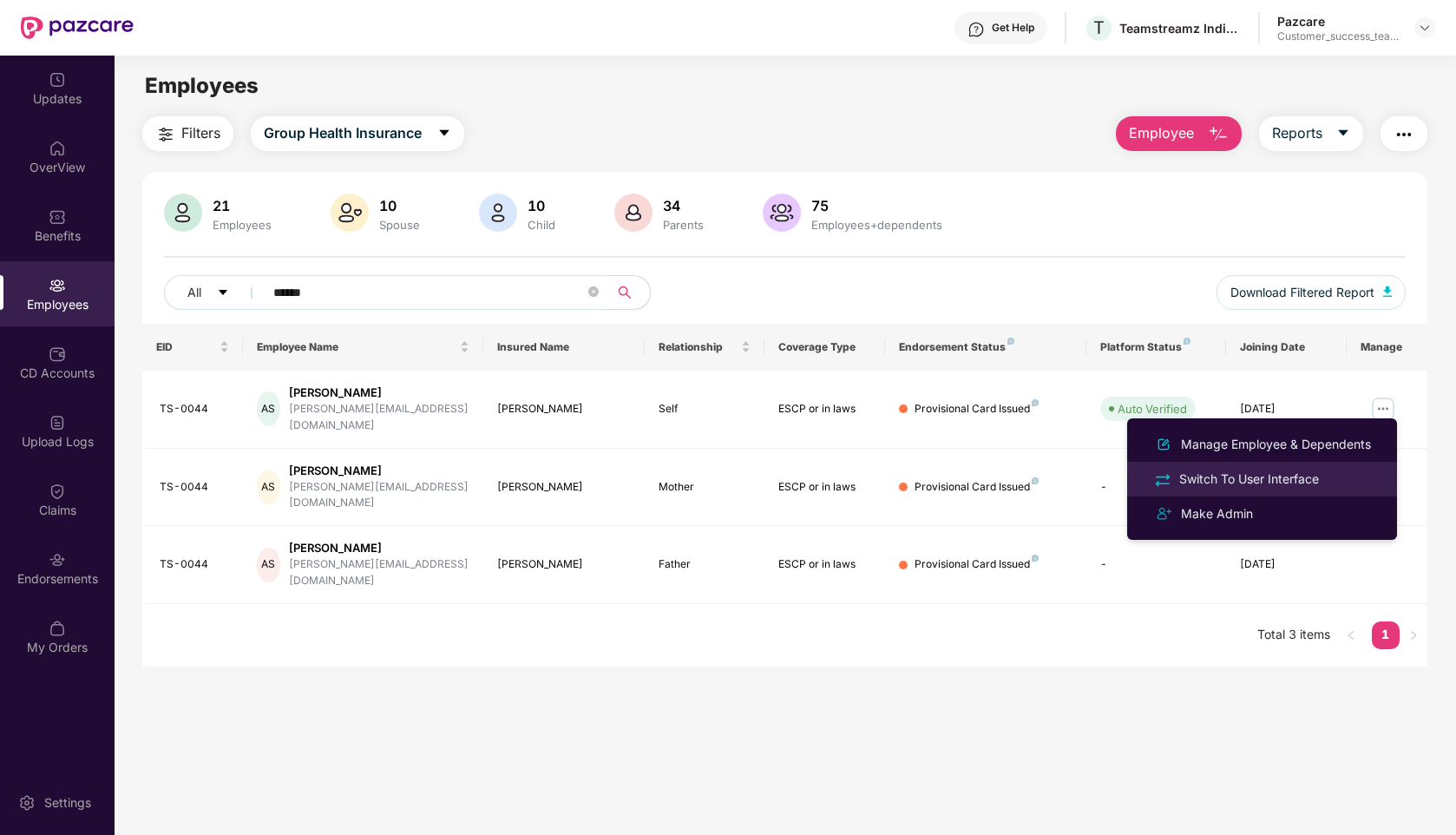
click at [1215, 483] on div "Switch To User Interface" at bounding box center [1249, 478] width 147 height 19
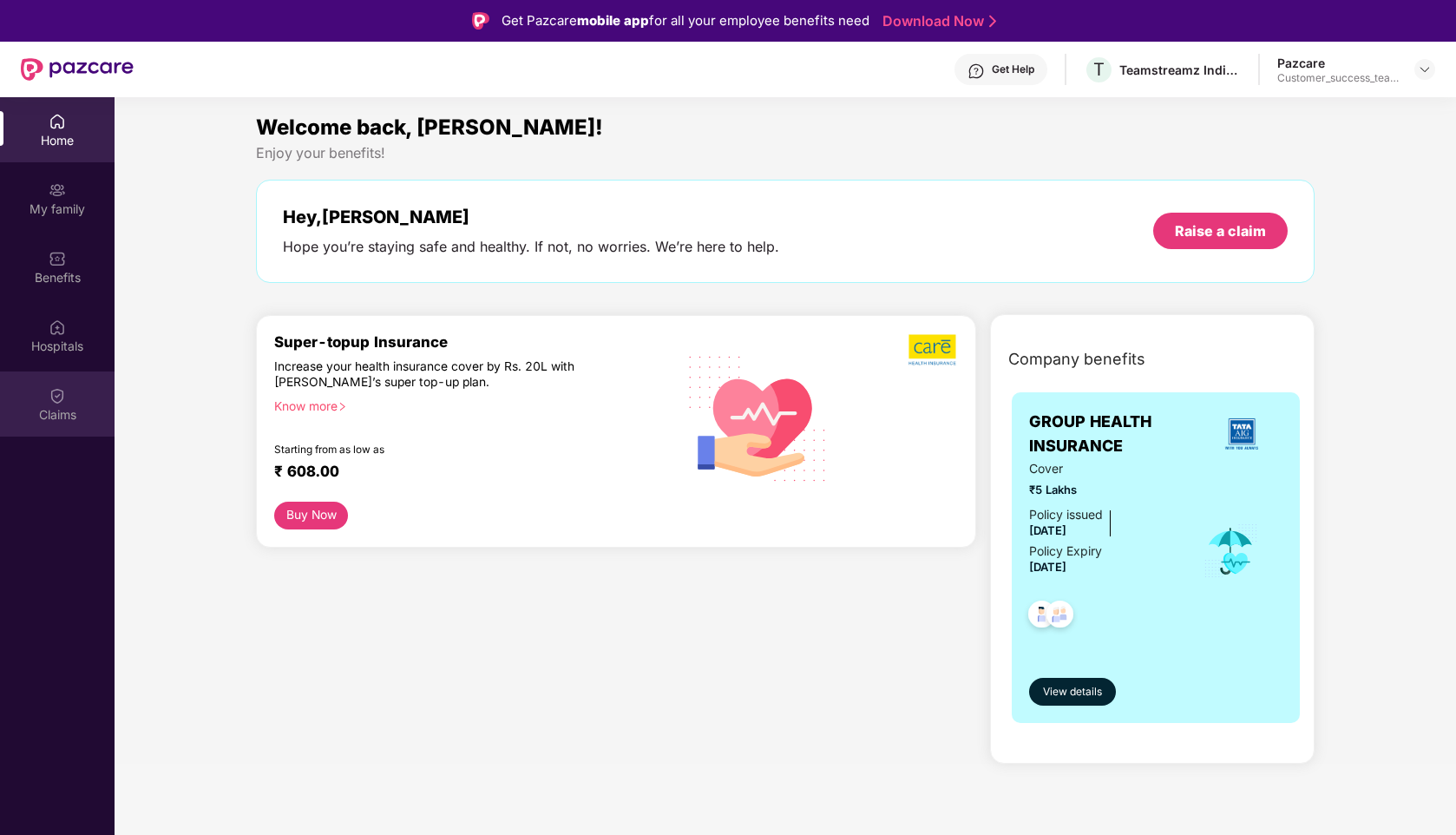
click at [54, 402] on img at bounding box center [57, 395] width 17 height 17
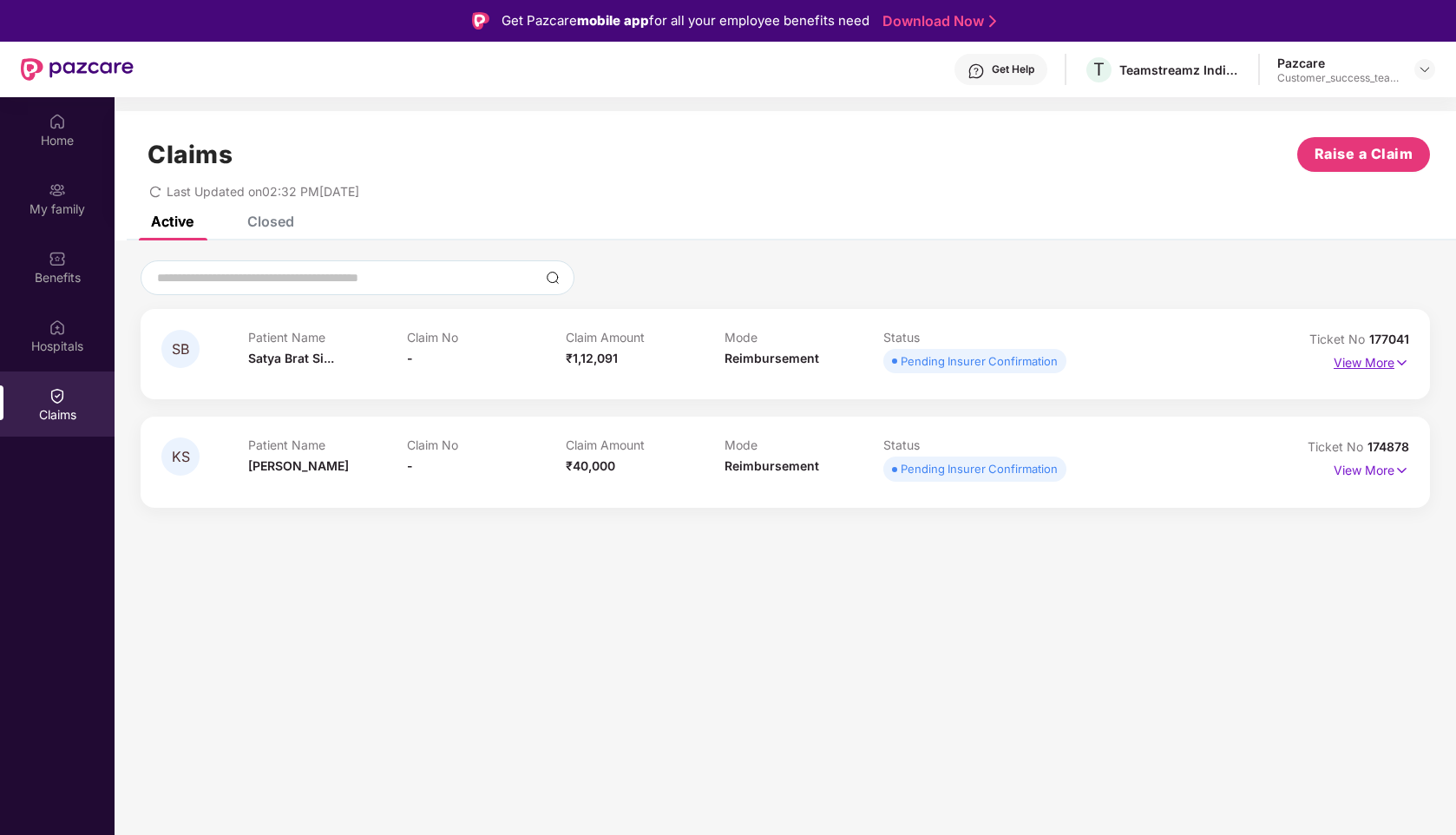
click at [1378, 364] on p "View More" at bounding box center [1371, 360] width 76 height 23
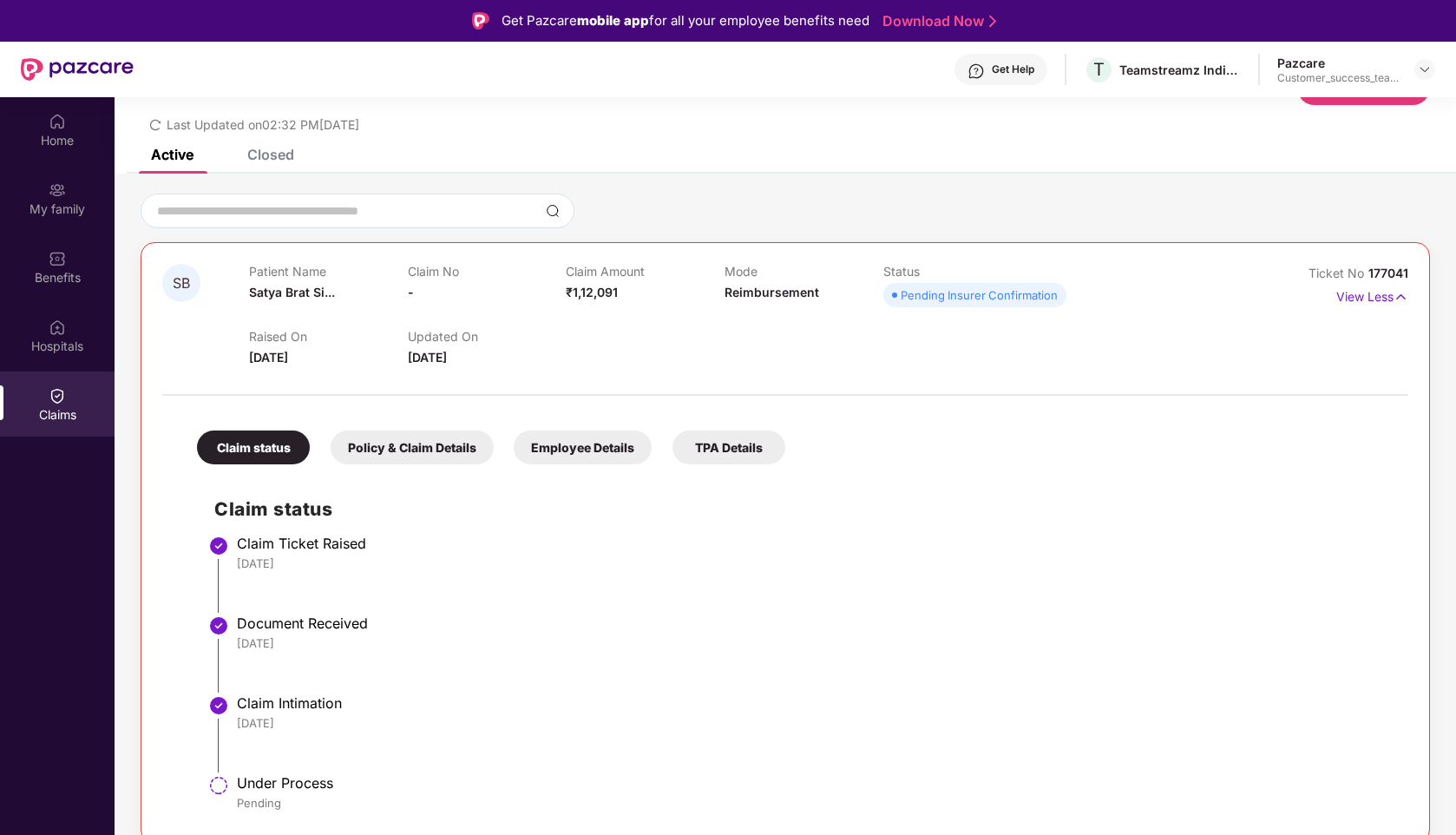
scroll to position [104, 0]
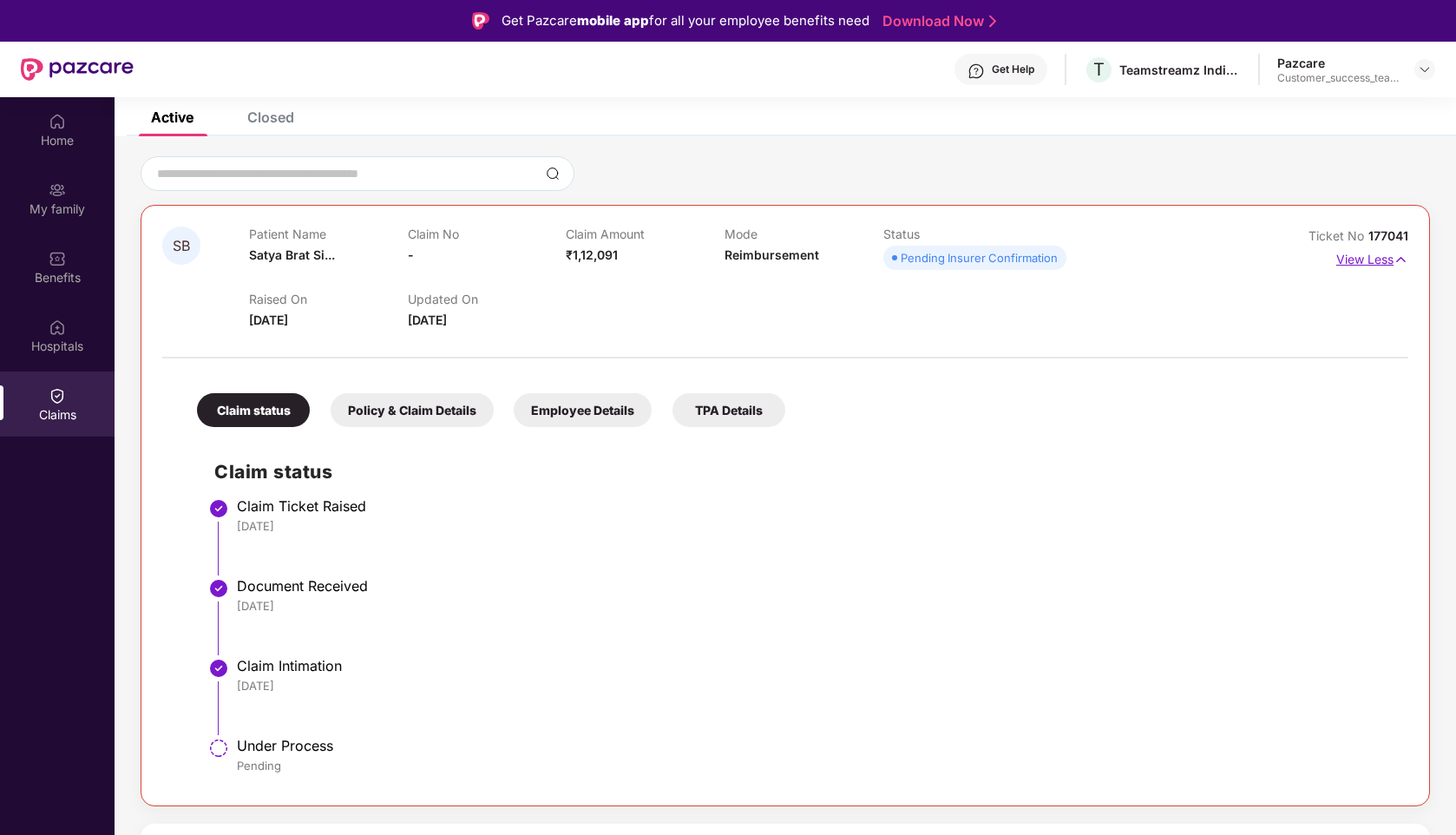
click at [1362, 264] on p "View Less" at bounding box center [1372, 258] width 72 height 23
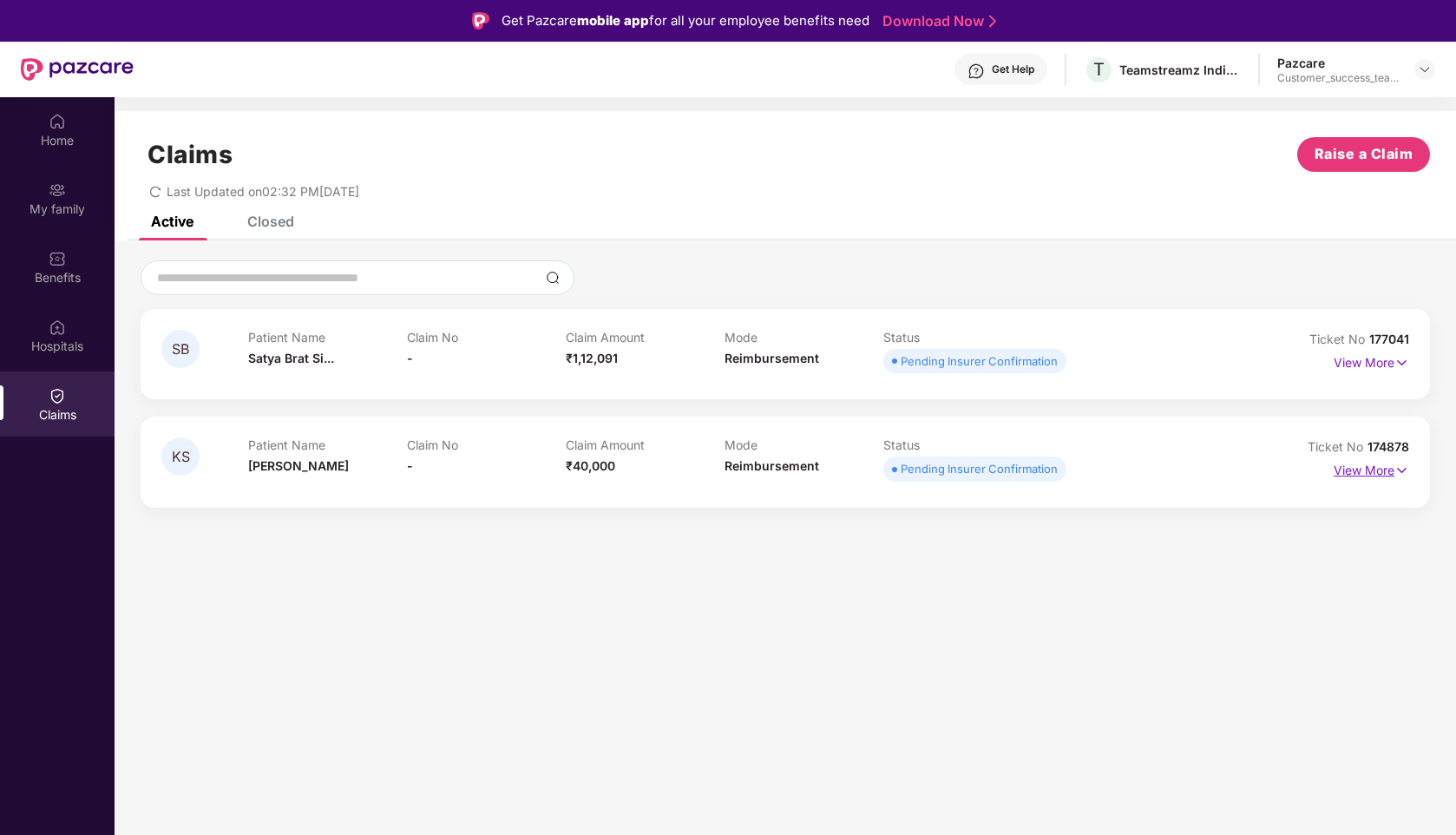
click at [1360, 467] on p "View More" at bounding box center [1371, 468] width 76 height 23
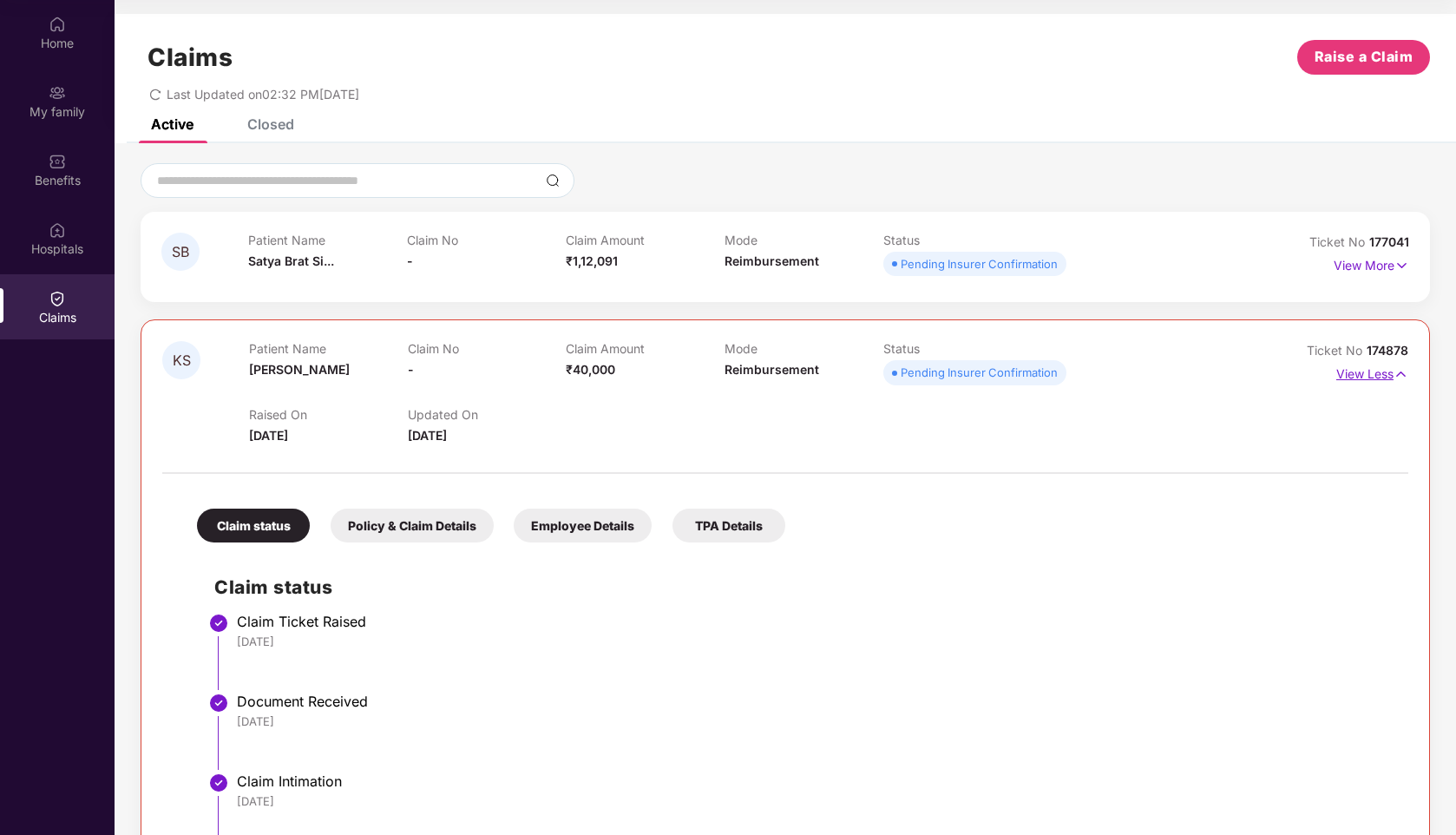
click at [1357, 382] on p "View Less" at bounding box center [1372, 372] width 72 height 23
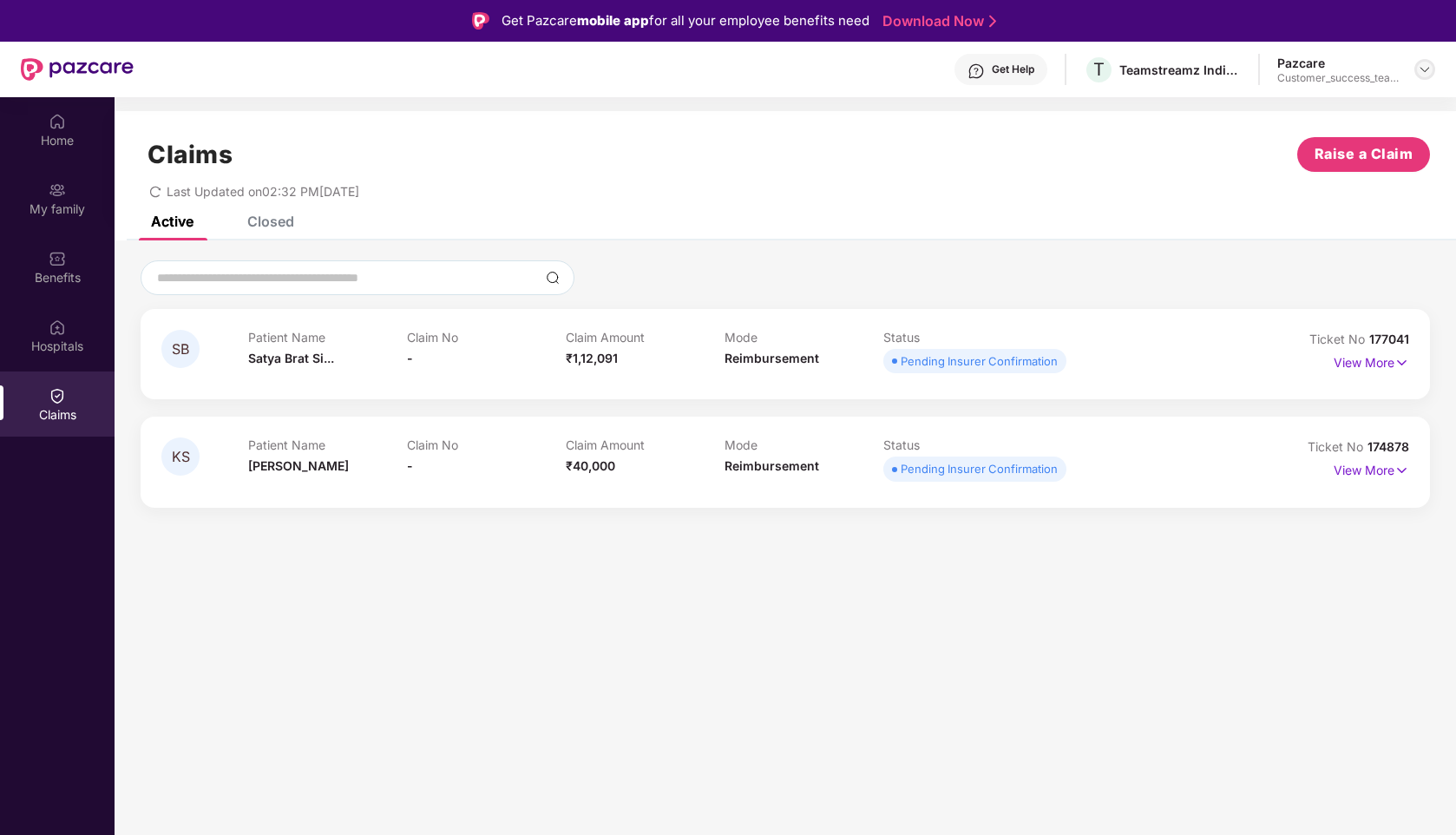
click at [1424, 71] on img at bounding box center [1424, 68] width 14 height 14
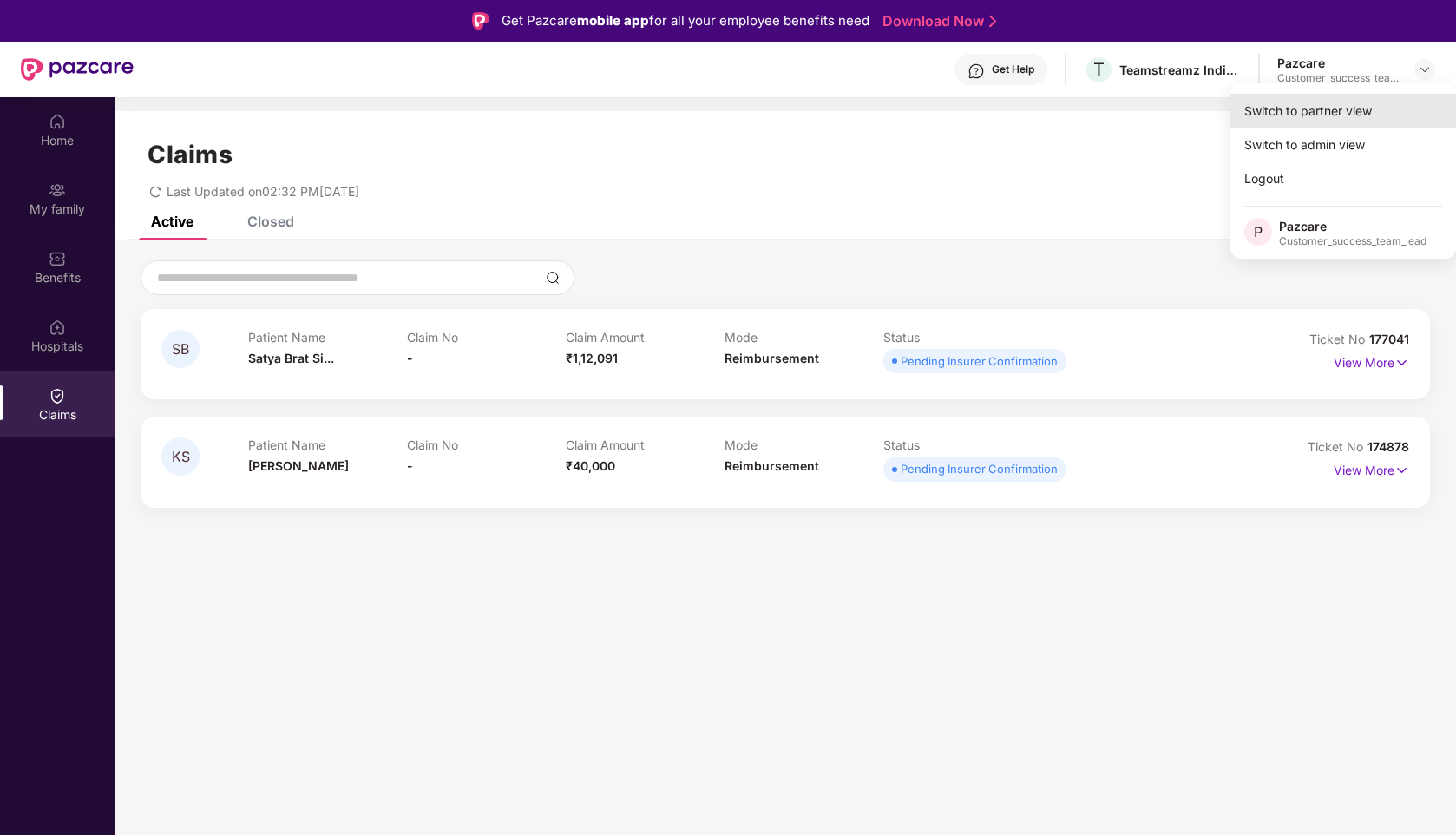
click at [1315, 99] on div "Switch to partner view" at bounding box center [1343, 111] width 226 height 34
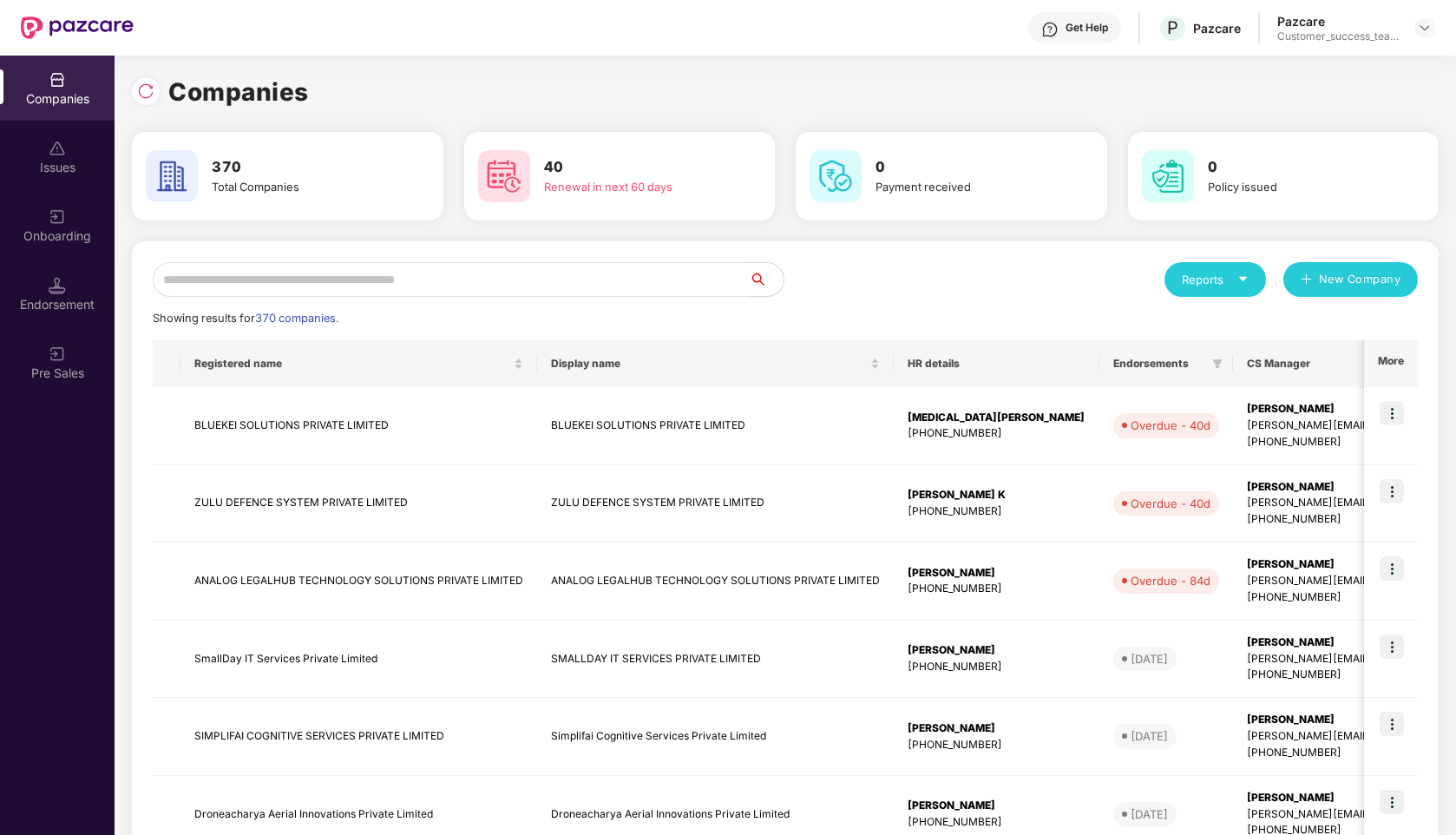
click at [475, 284] on input "text" at bounding box center [451, 279] width 596 height 35
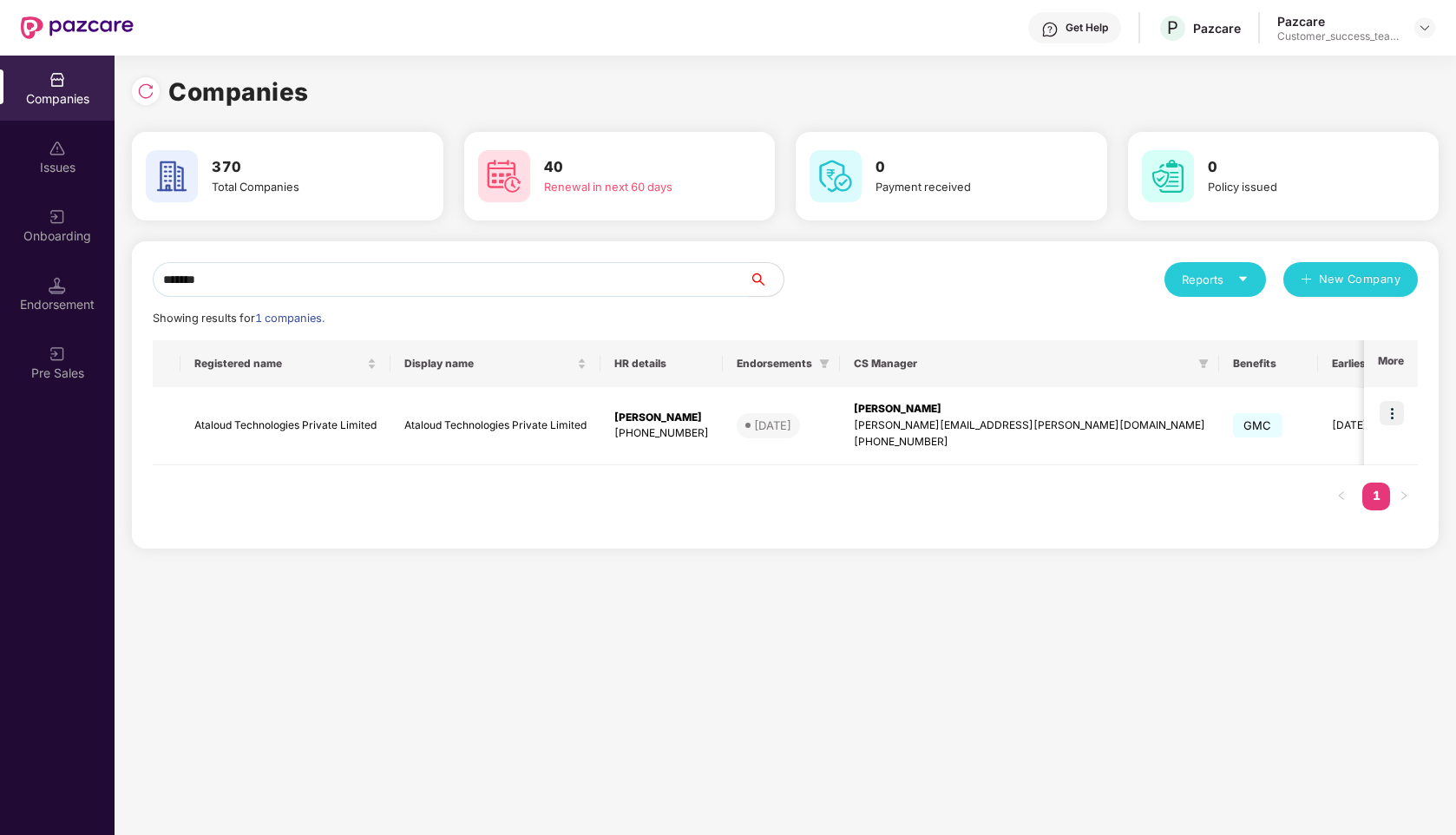
type input "*******"
click at [1390, 413] on img at bounding box center [1391, 413] width 24 height 24
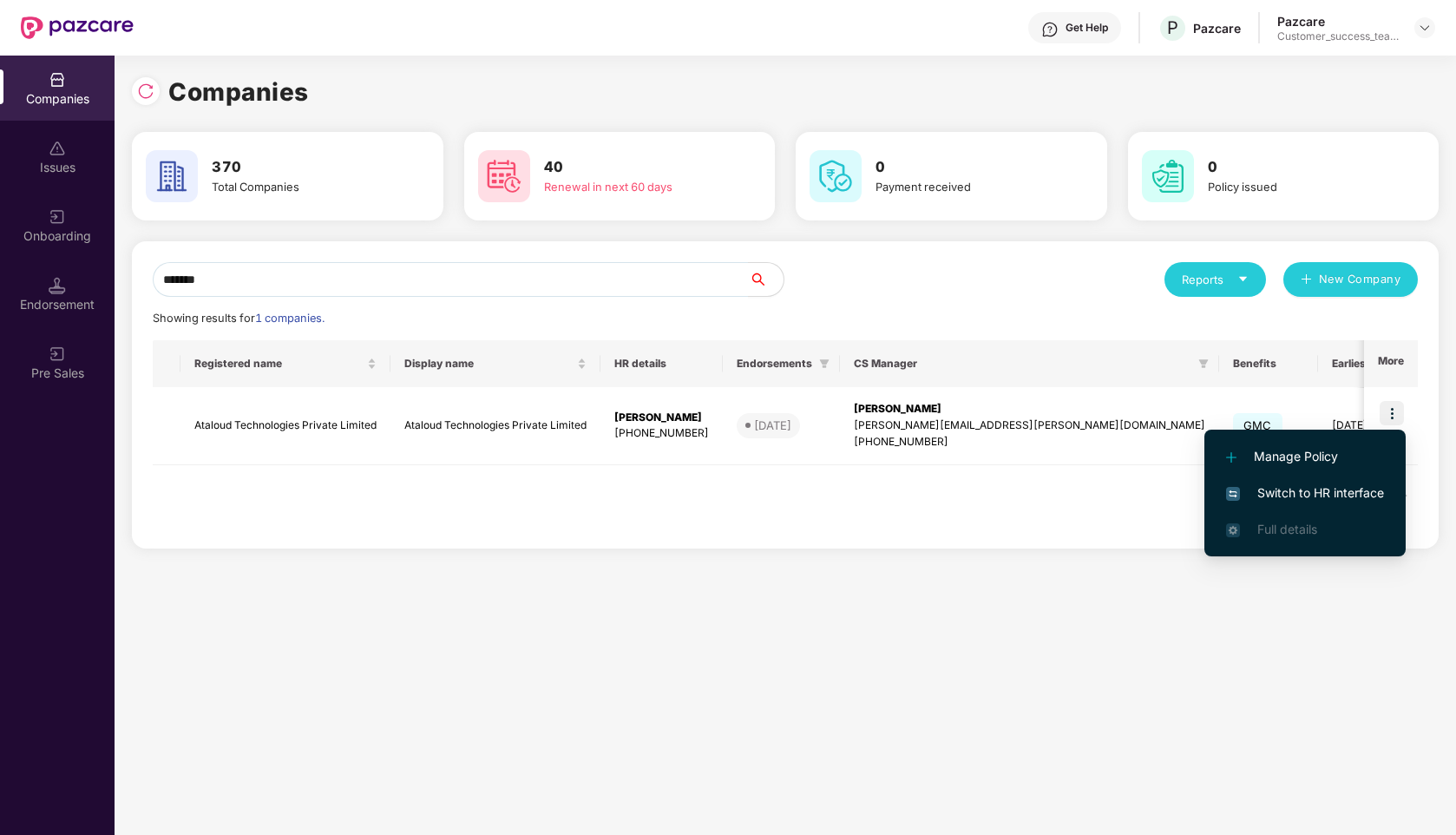
click at [1312, 480] on li "Switch to HR interface" at bounding box center [1305, 493] width 202 height 36
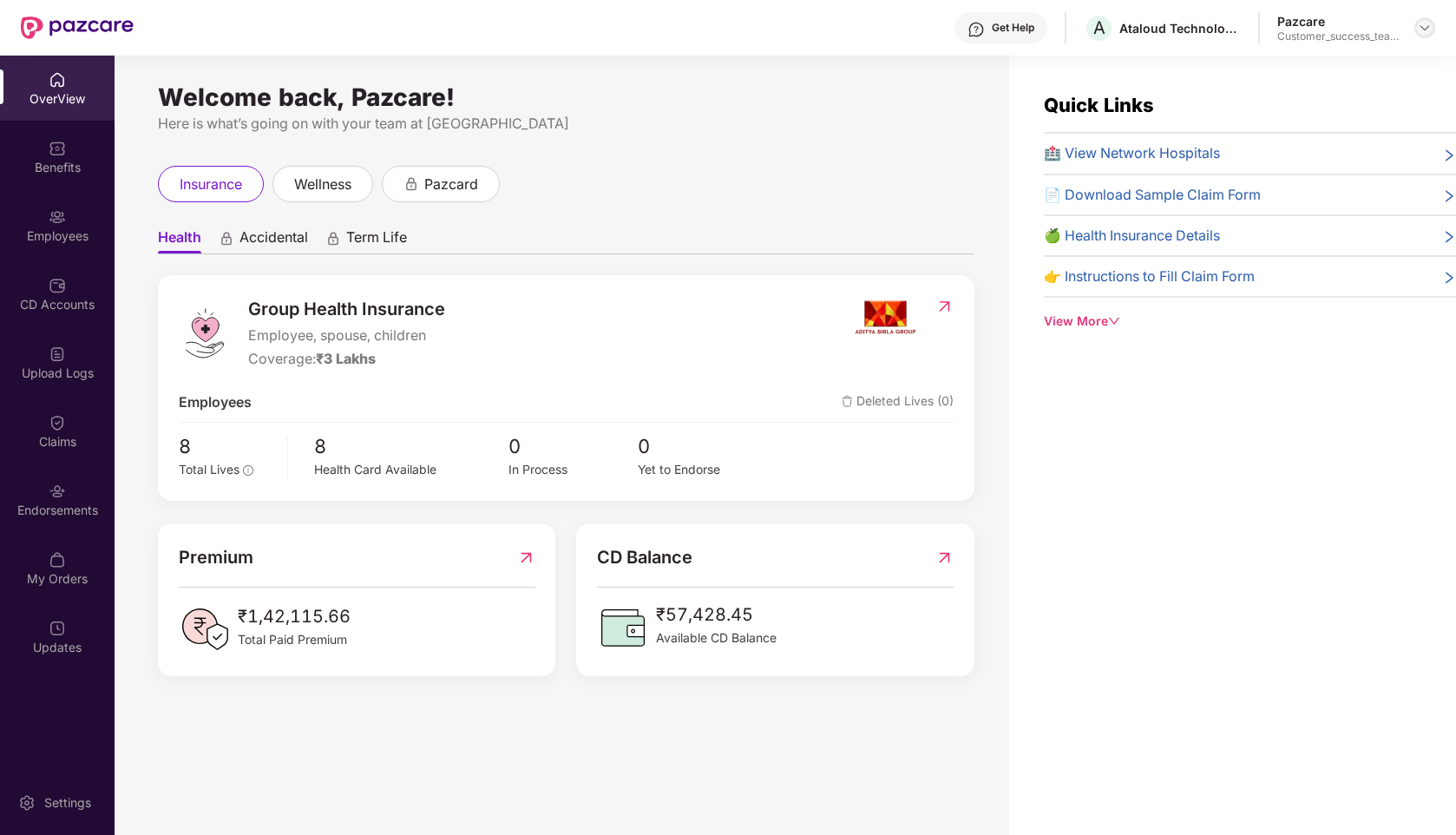
click at [1429, 24] on img at bounding box center [1424, 27] width 14 height 14
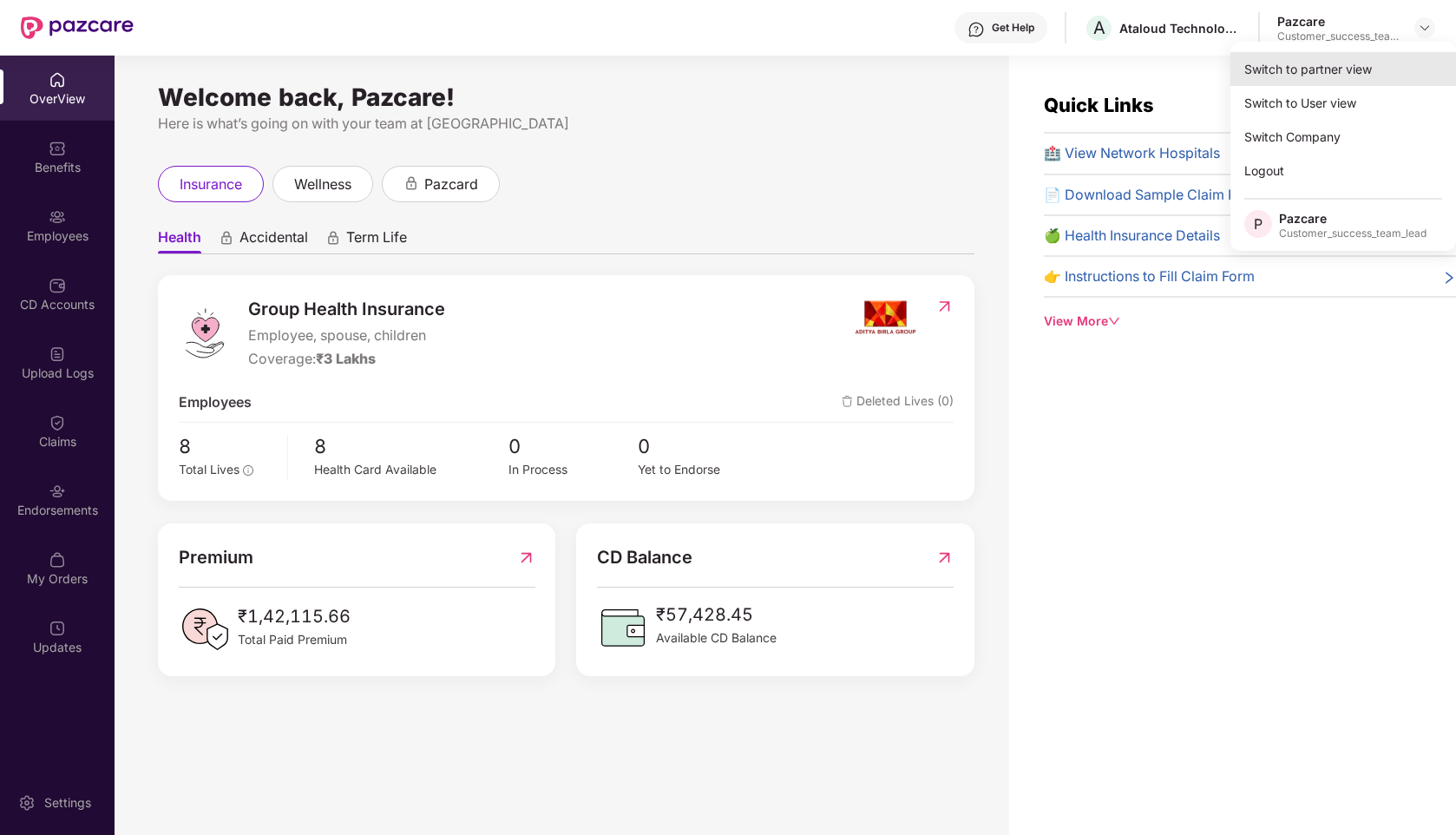
click at [1325, 70] on div "Switch to partner view" at bounding box center [1343, 69] width 226 height 34
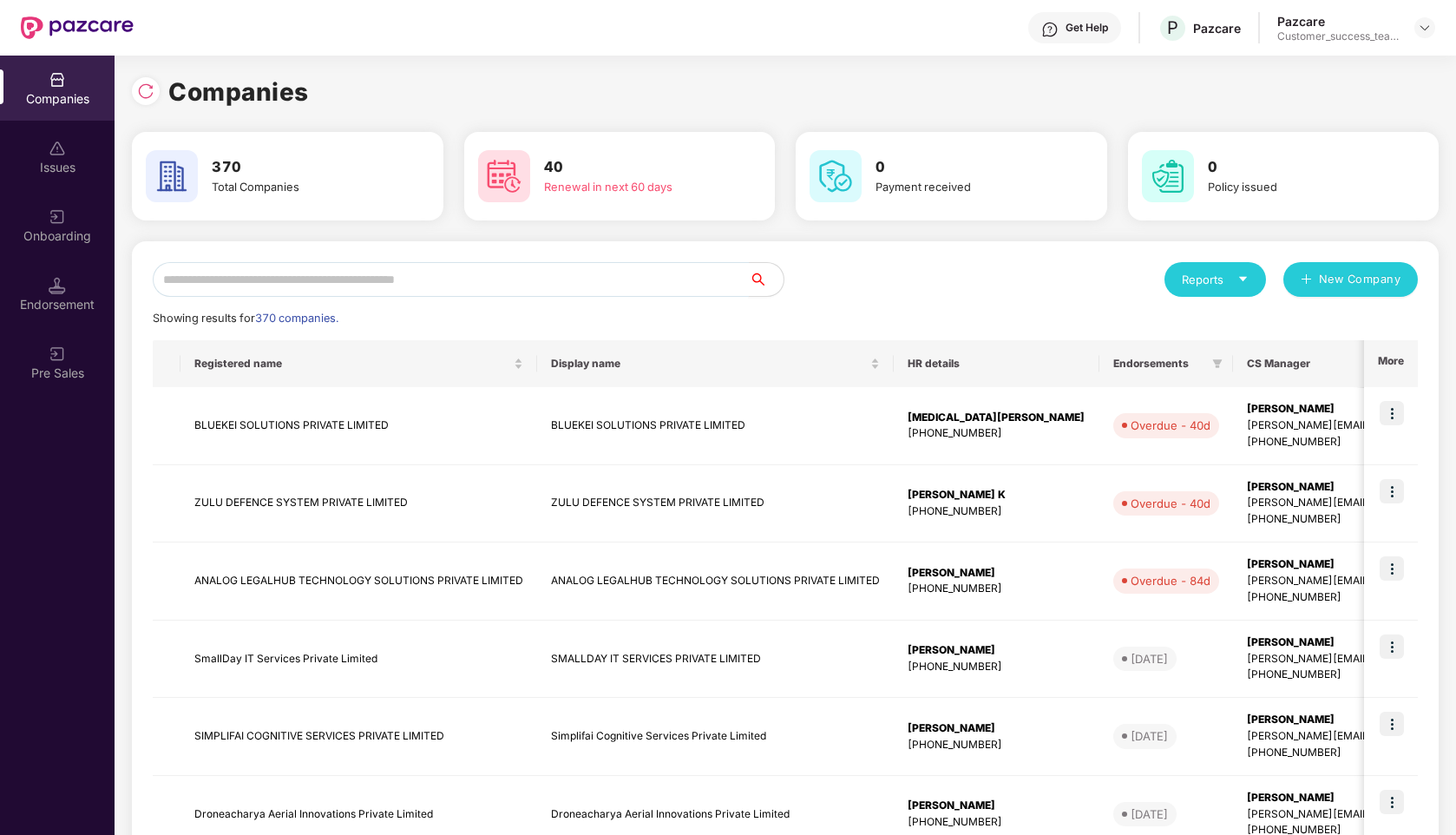
click at [525, 282] on input "text" at bounding box center [451, 279] width 596 height 35
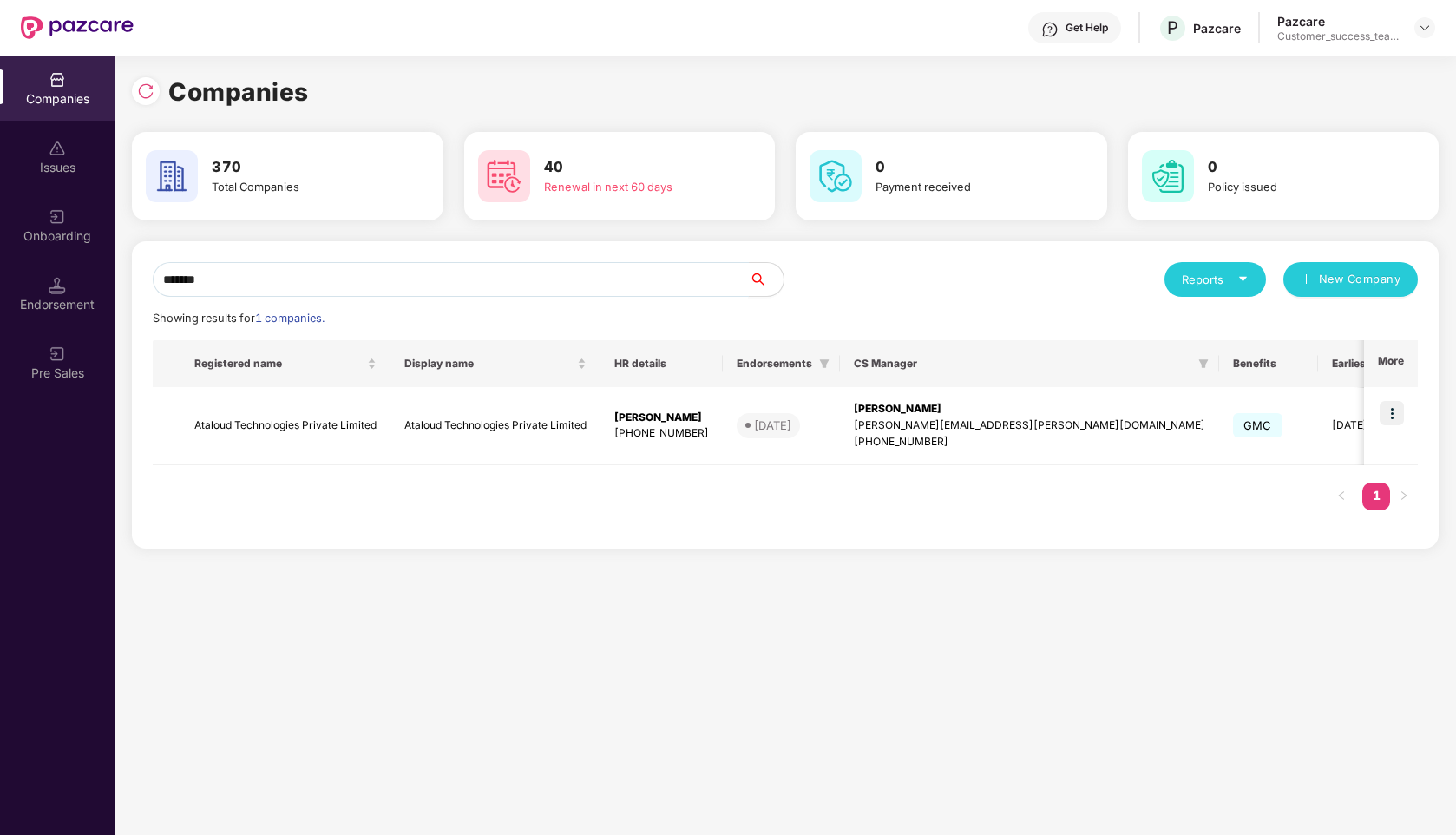
type input "*******"
click at [1394, 417] on img at bounding box center [1391, 413] width 24 height 24
click at [1393, 415] on img at bounding box center [1391, 413] width 24 height 24
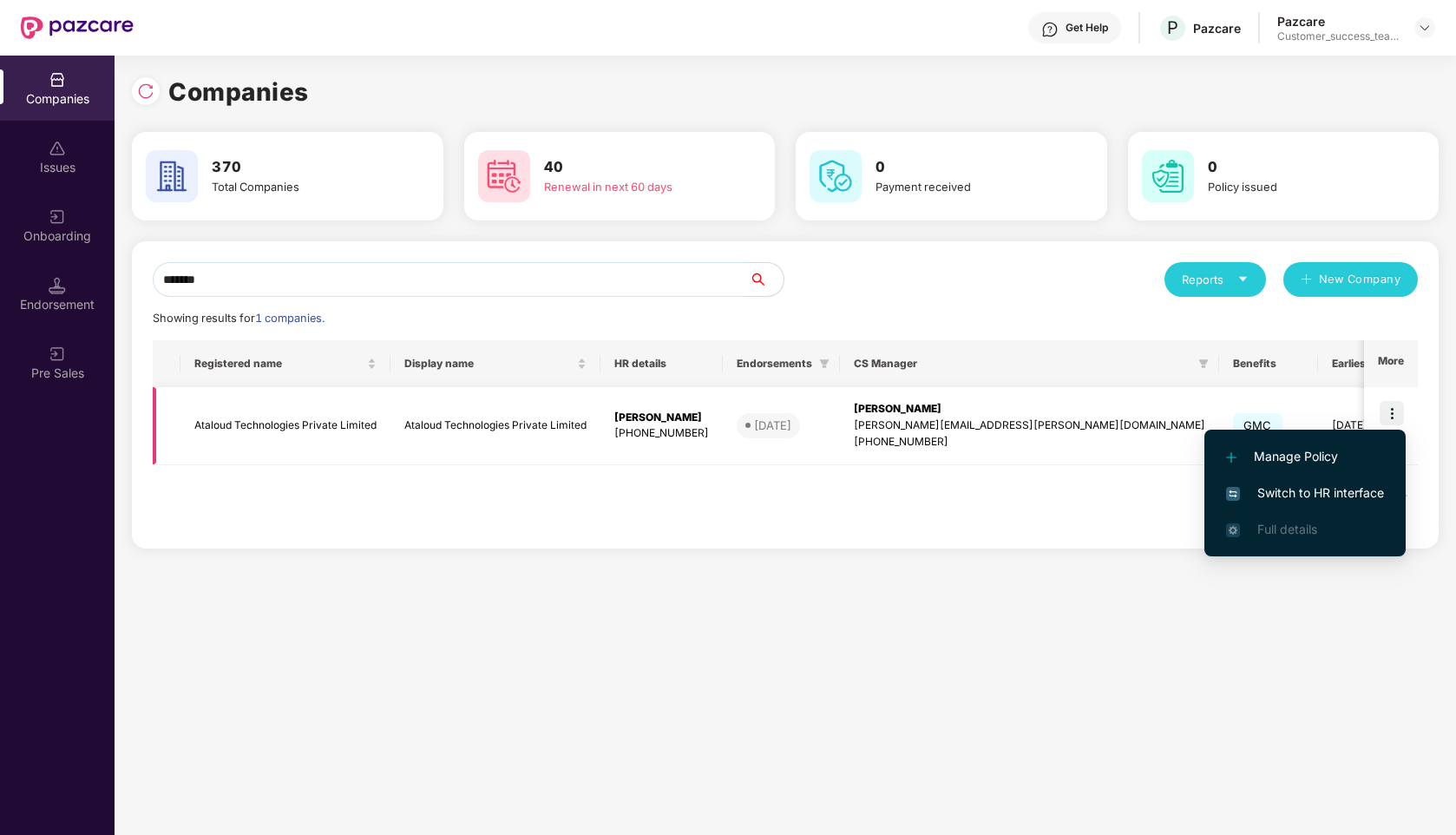
click at [514, 434] on td "Ataloud Technologies Private Limited" at bounding box center [495, 426] width 210 height 78
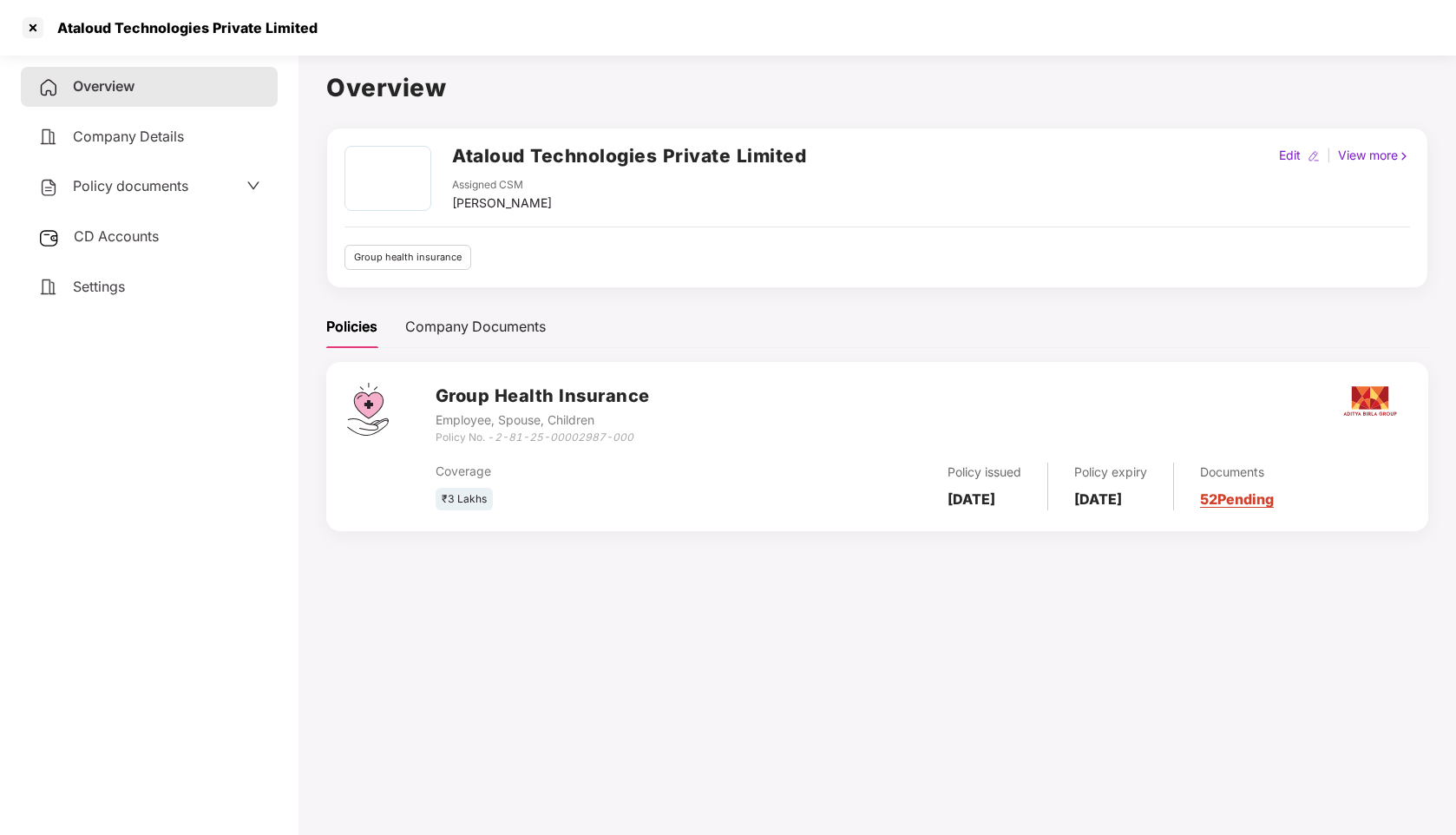
click at [143, 194] on span "Policy documents" at bounding box center [131, 186] width 115 height 17
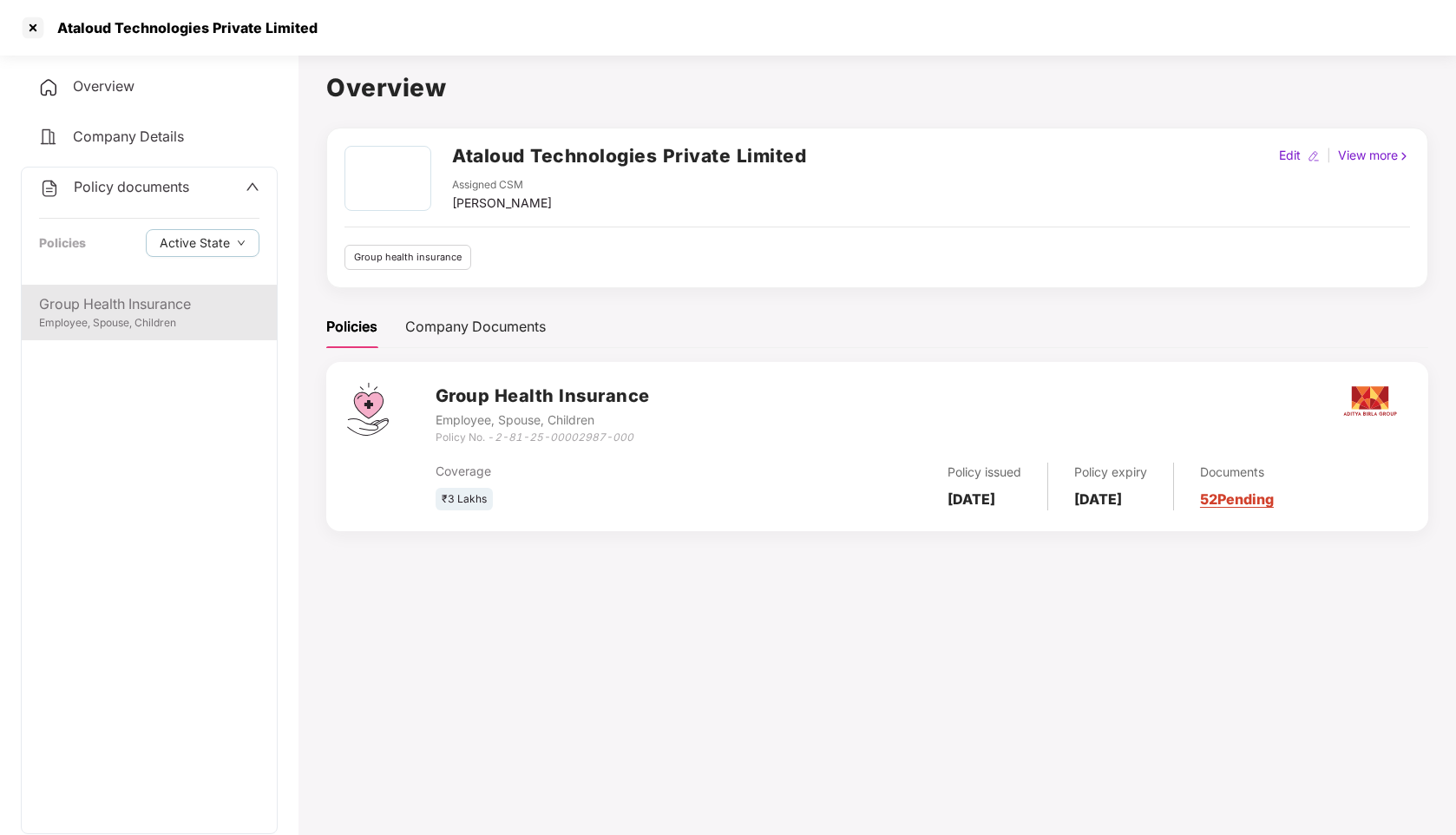
click at [113, 312] on div "Group Health Insurance" at bounding box center [149, 304] width 221 height 22
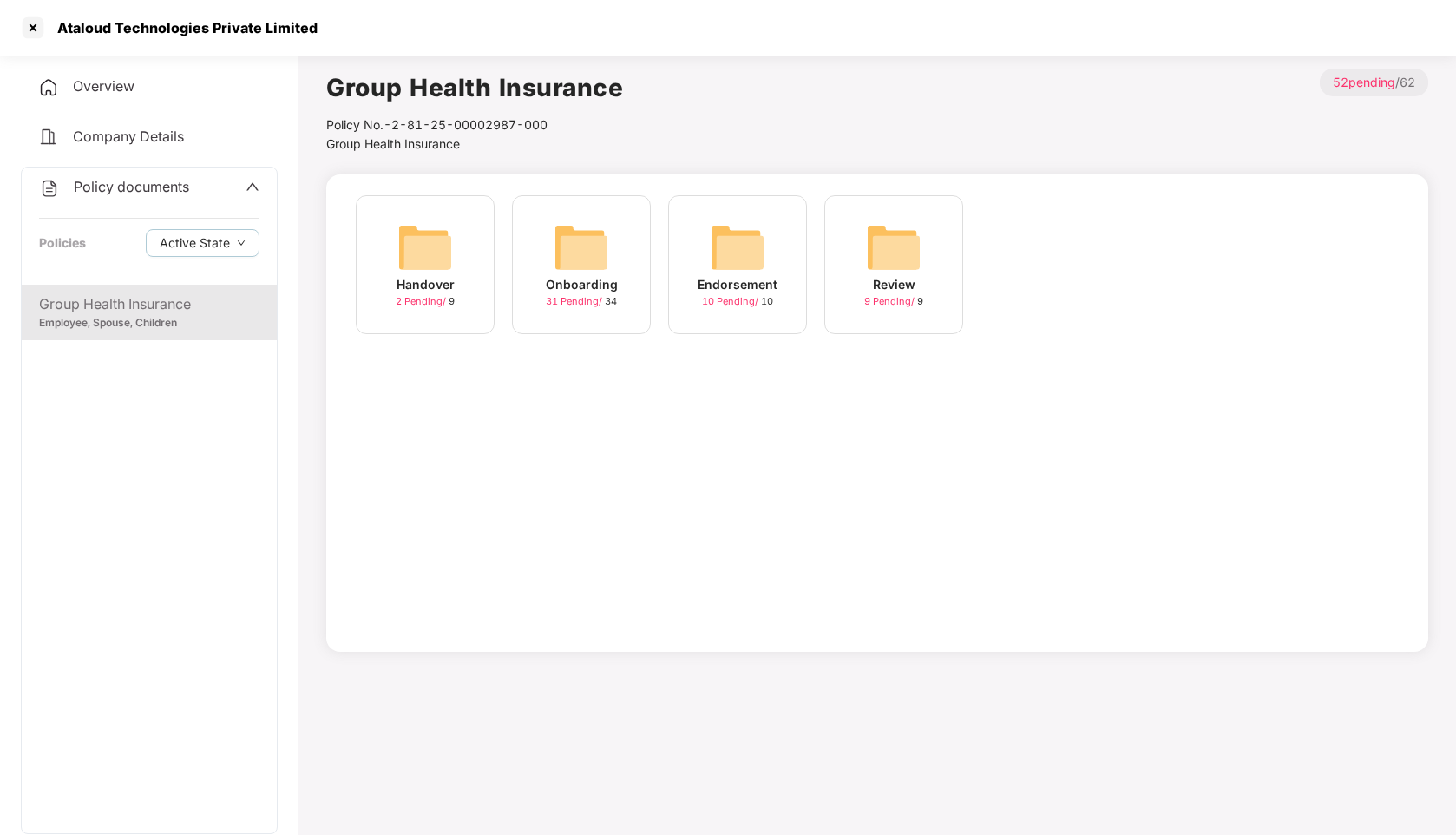
click at [590, 284] on div "Onboarding" at bounding box center [582, 284] width 72 height 19
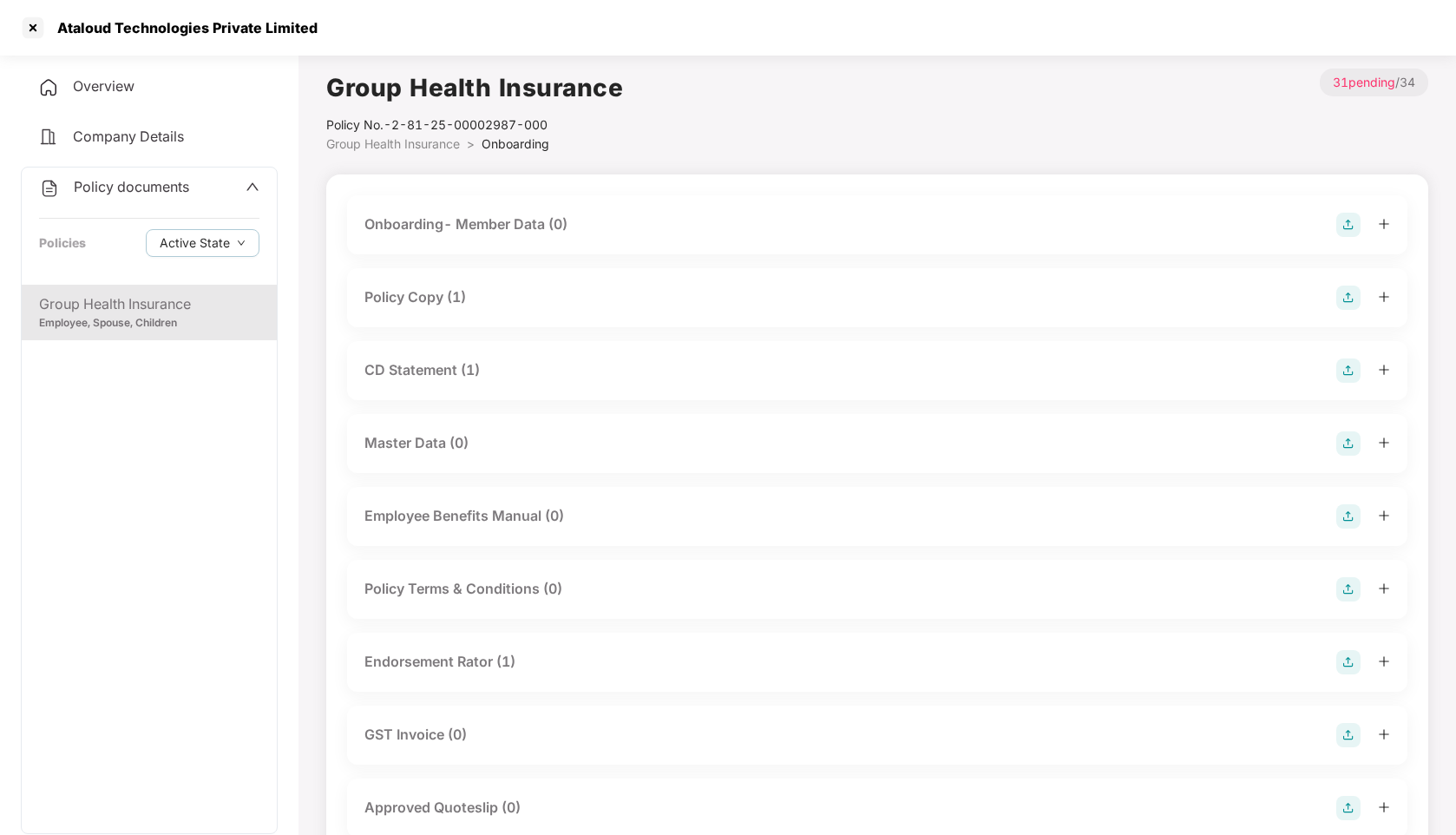
click at [523, 439] on div "Master Data (0)" at bounding box center [877, 443] width 1026 height 24
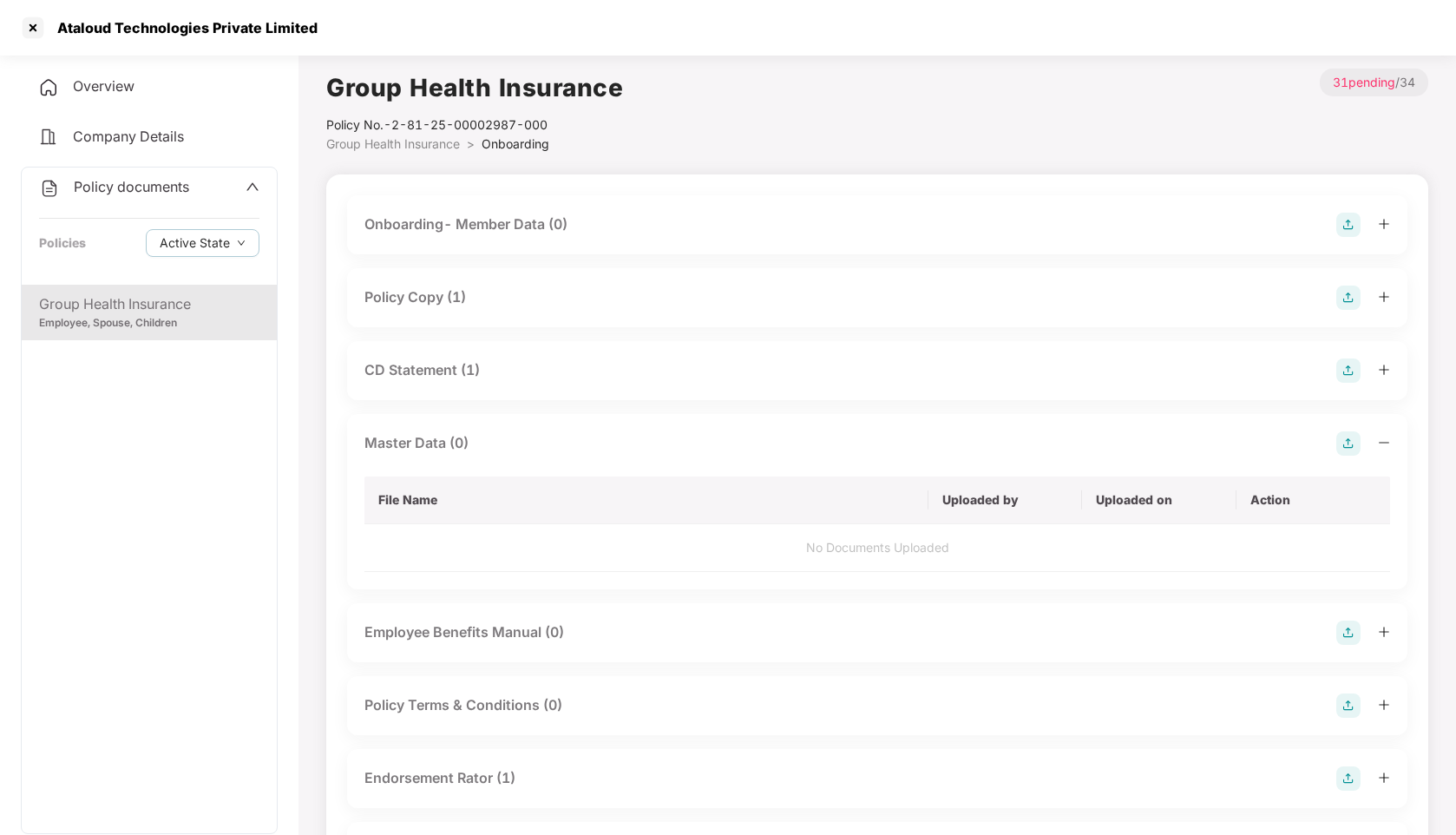
click at [1384, 446] on icon "minus" at bounding box center [1383, 442] width 12 height 12
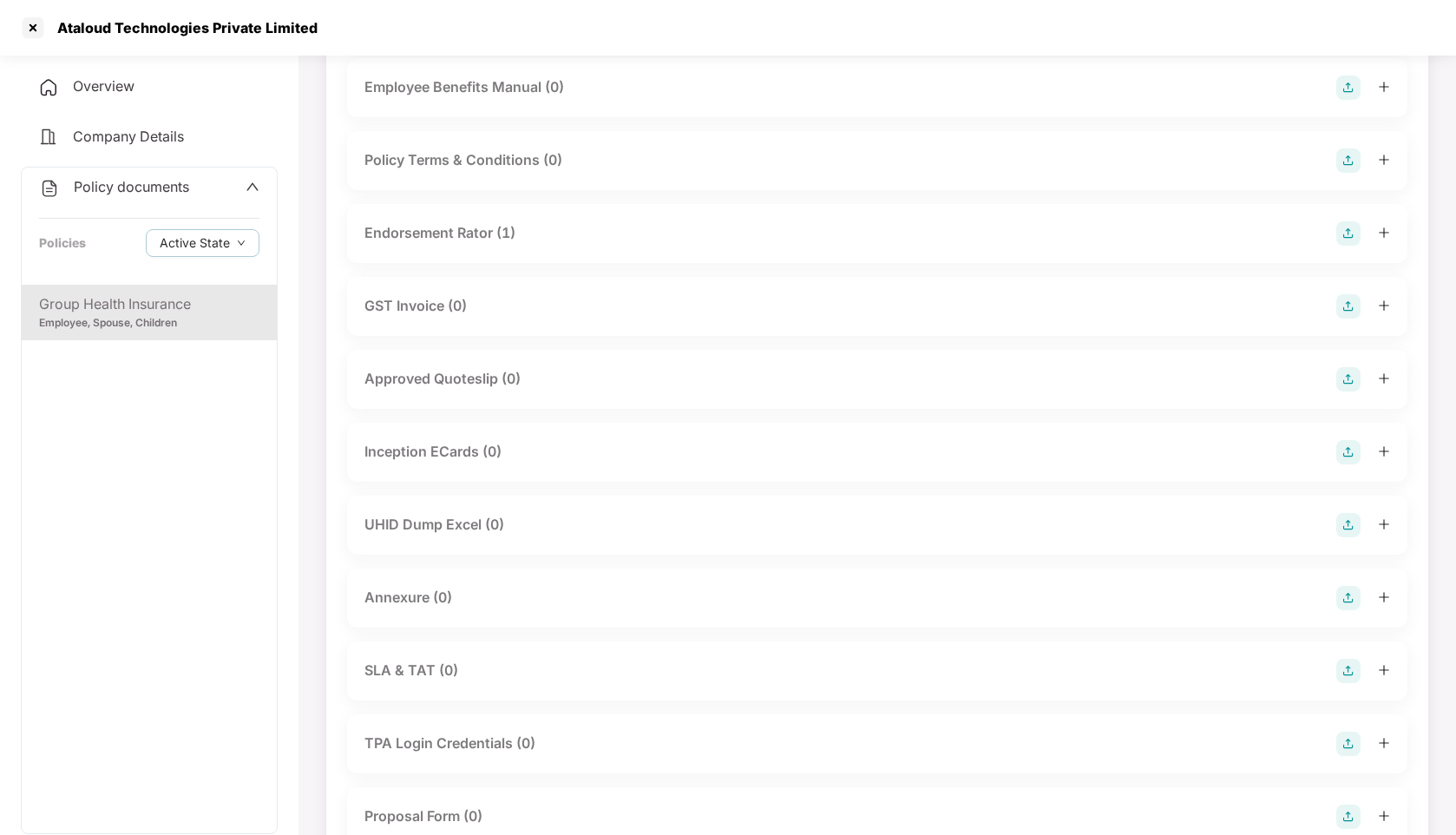
scroll to position [438, 0]
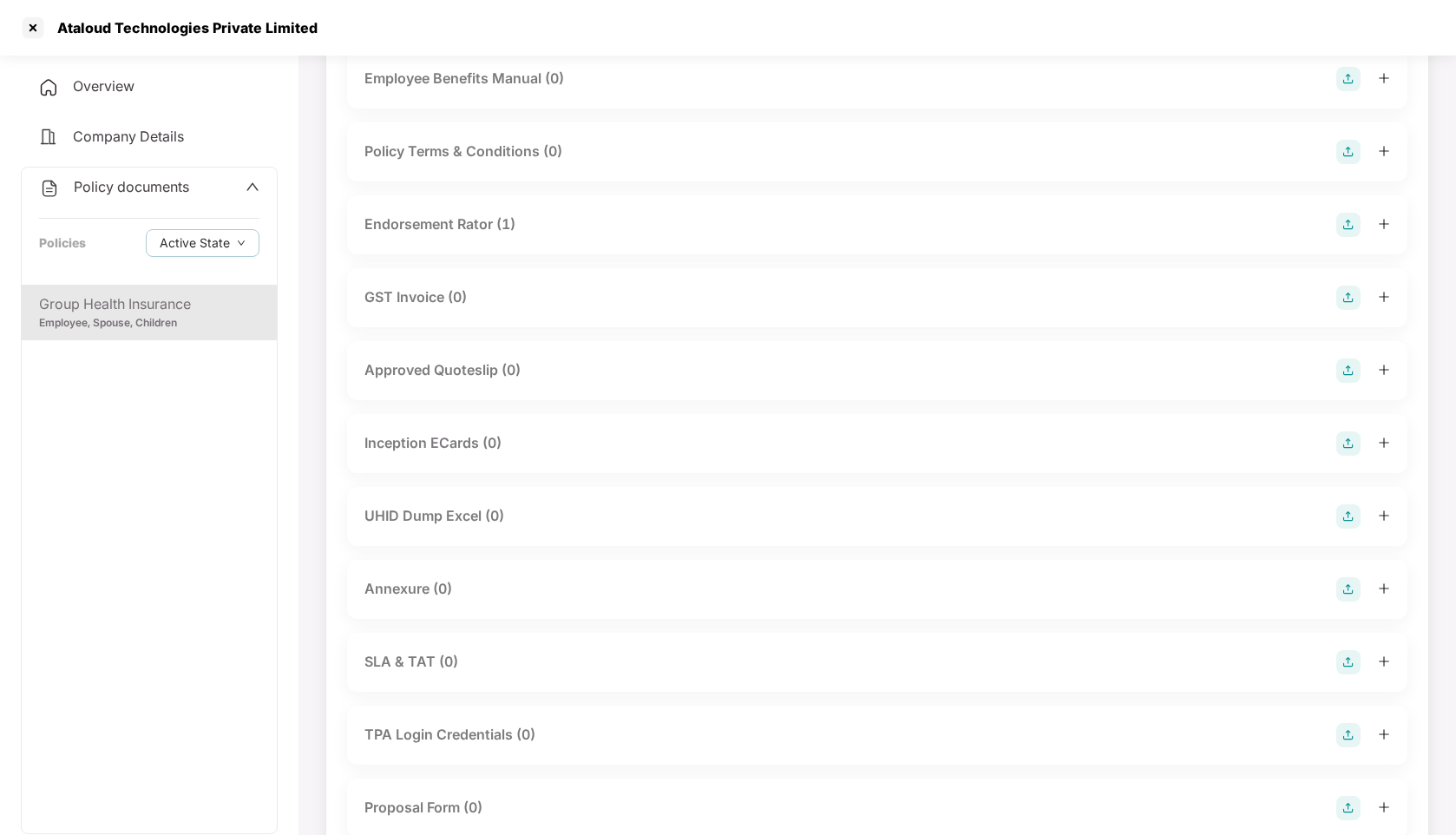
click at [459, 523] on div "UHID Dump Excel (0)" at bounding box center [434, 516] width 140 height 22
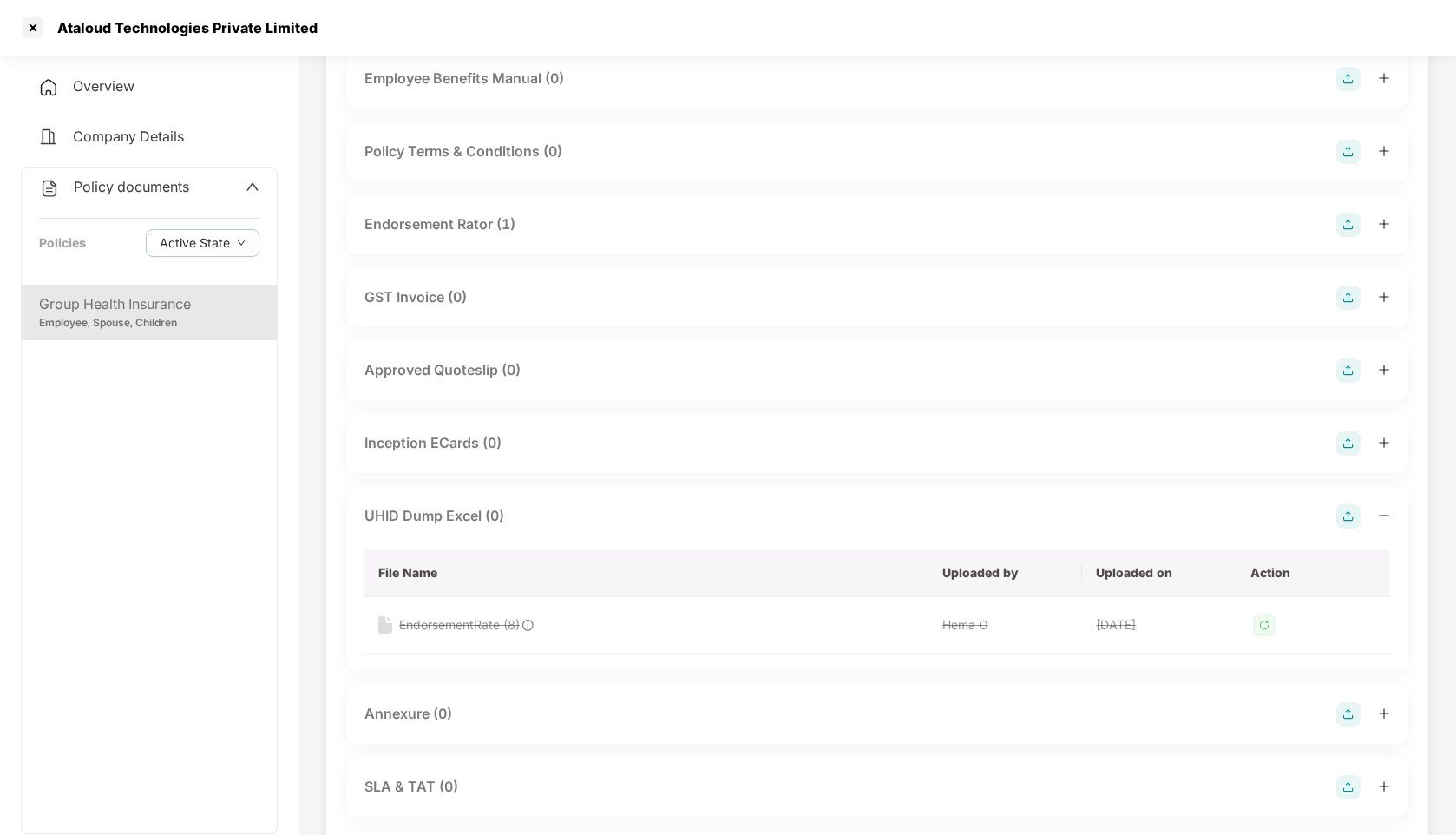
click at [1348, 516] on img at bounding box center [1348, 516] width 24 height 24
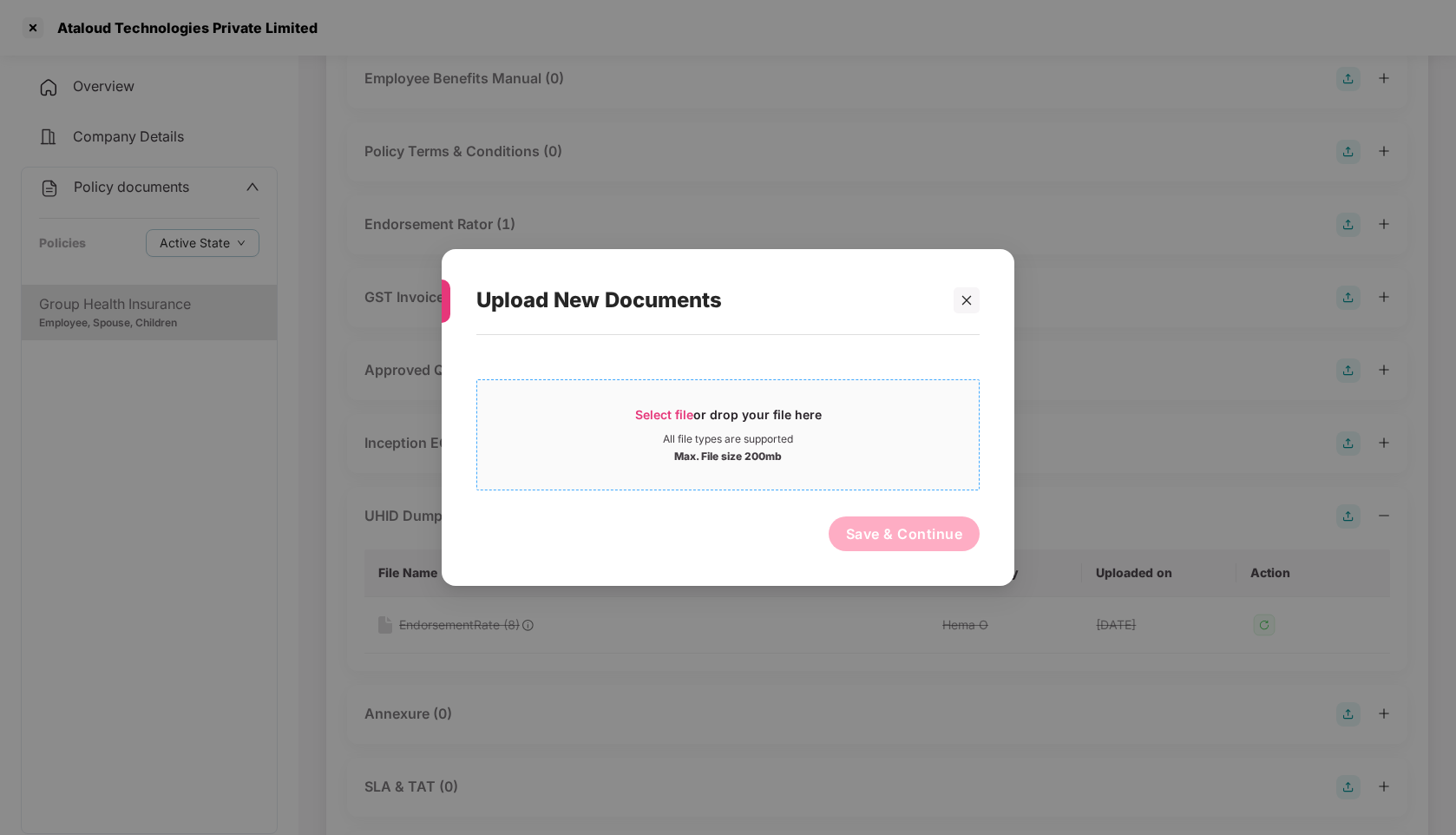
click at [677, 412] on span "Select file" at bounding box center [664, 414] width 59 height 14
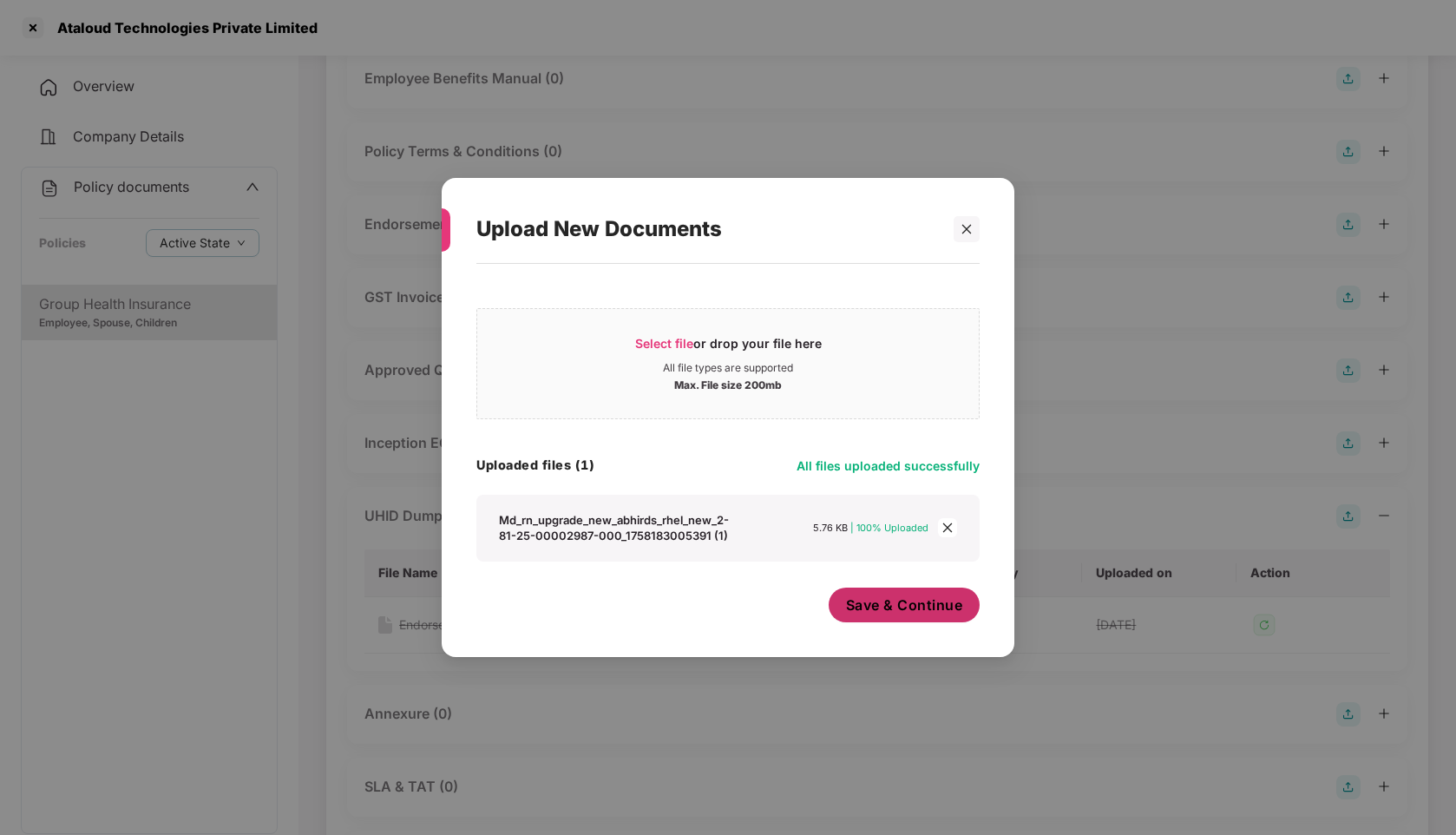
click at [918, 607] on span "Save & Continue" at bounding box center [904, 604] width 117 height 19
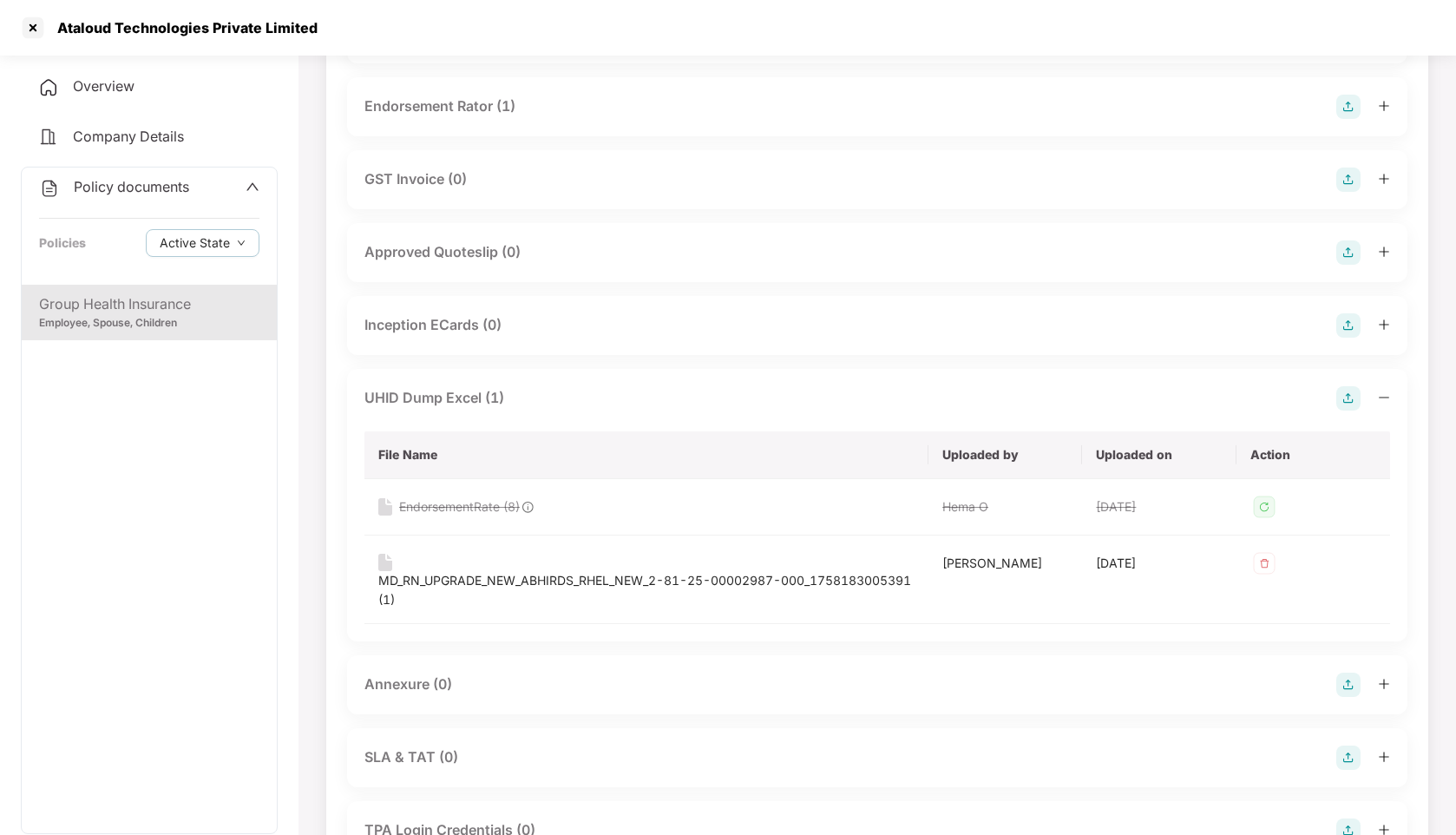
scroll to position [0, 0]
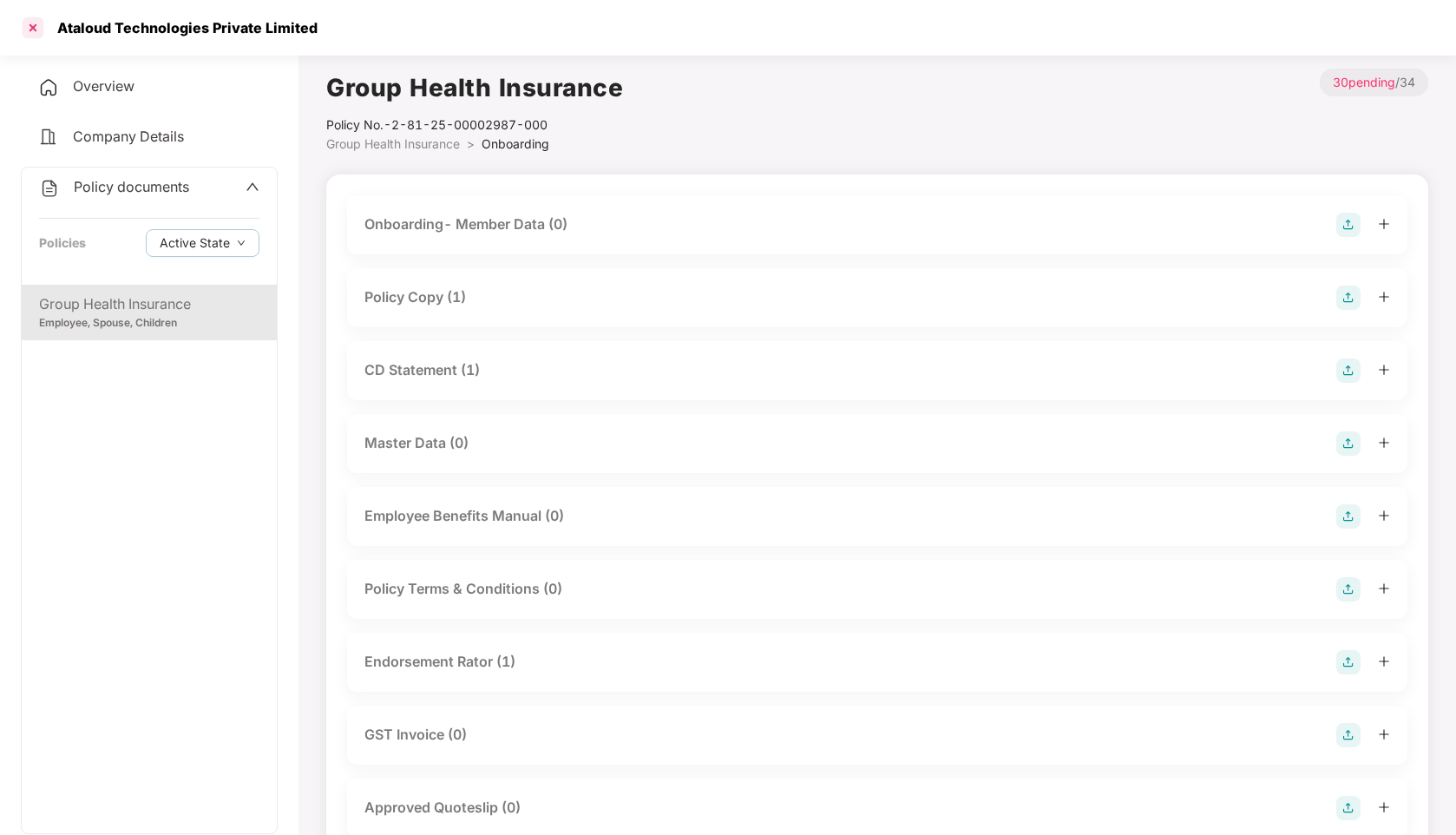
click at [32, 30] on div at bounding box center [32, 27] width 28 height 28
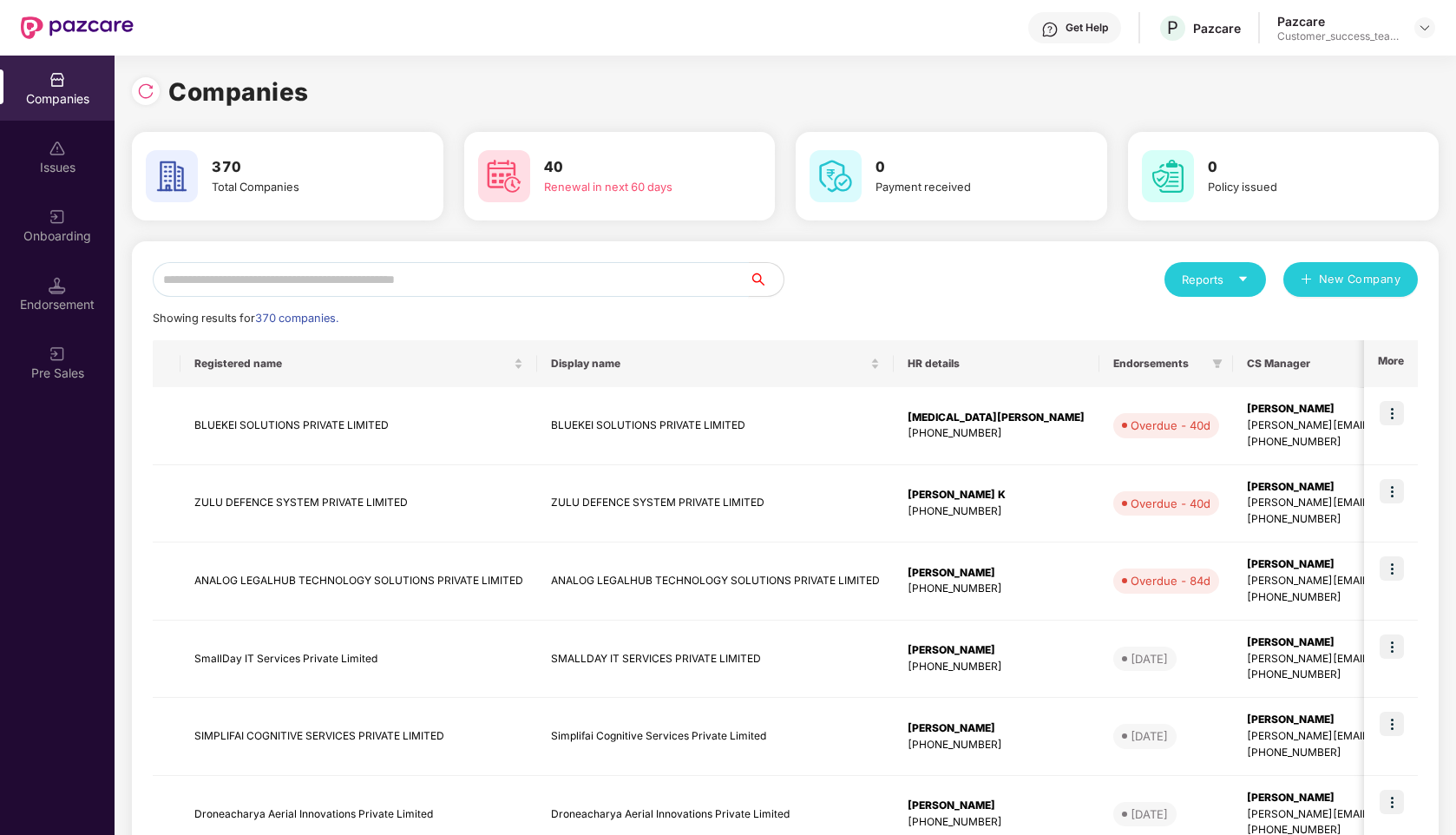
click at [440, 278] on input "text" at bounding box center [451, 279] width 596 height 35
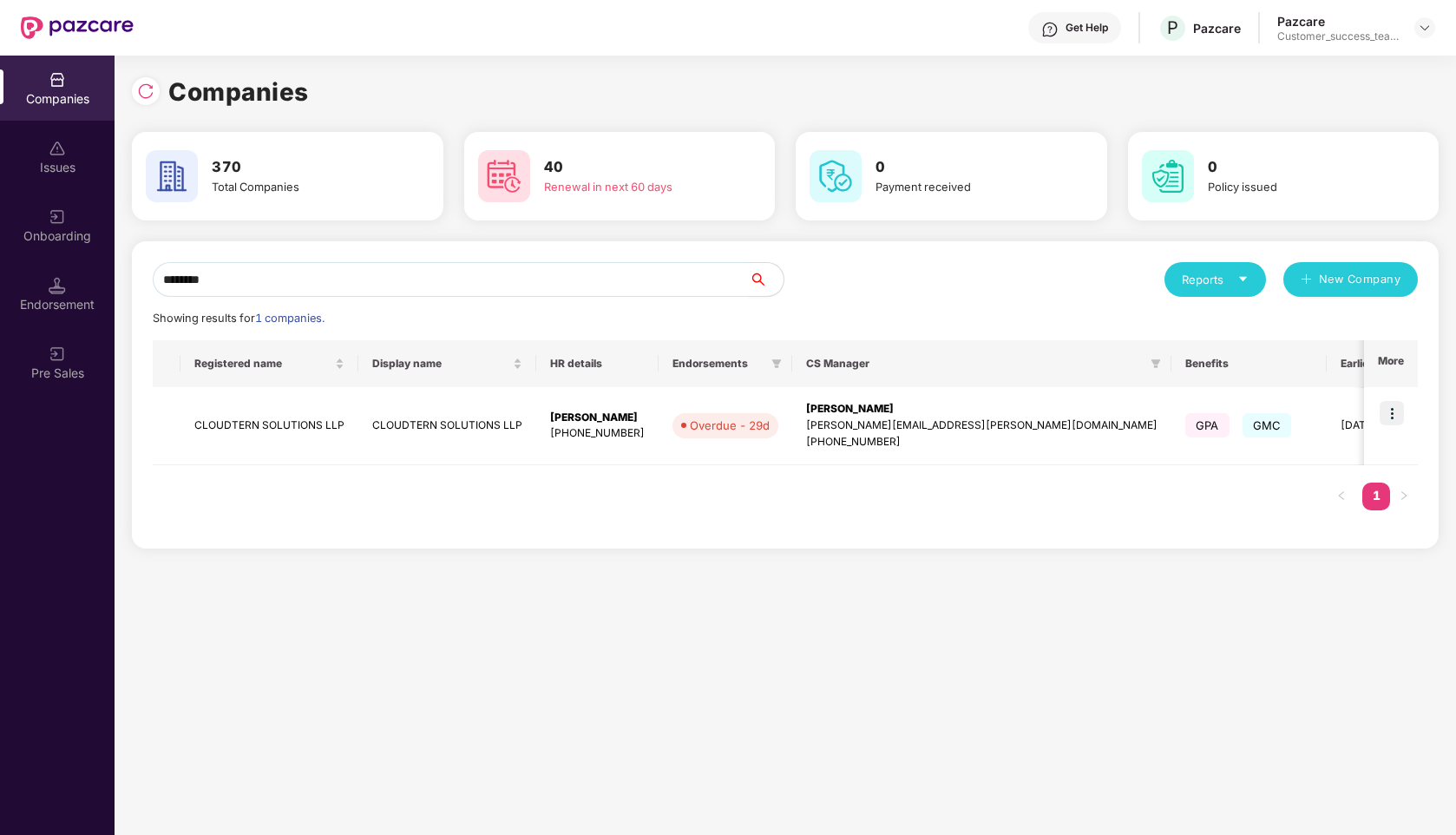
type input "********"
